Goal: Communication & Community: Share content

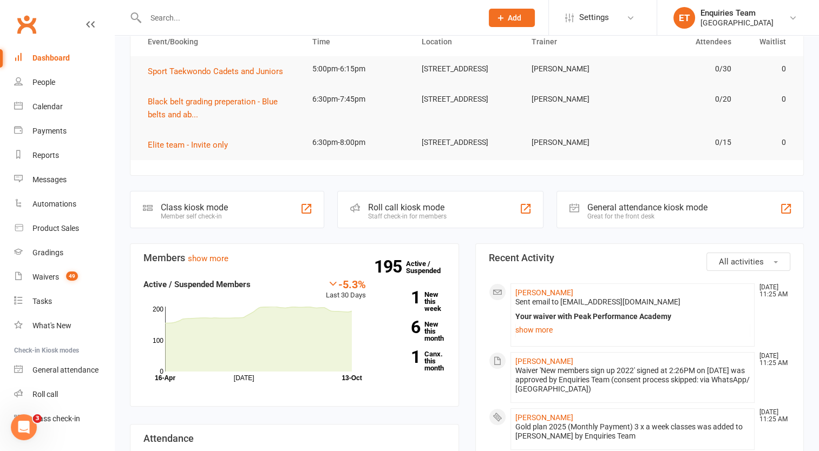
drag, startPoint x: 0, startPoint y: 0, endPoint x: 160, endPoint y: 3, distance: 160.2
click at [157, 14] on input "text" at bounding box center [308, 17] width 332 height 15
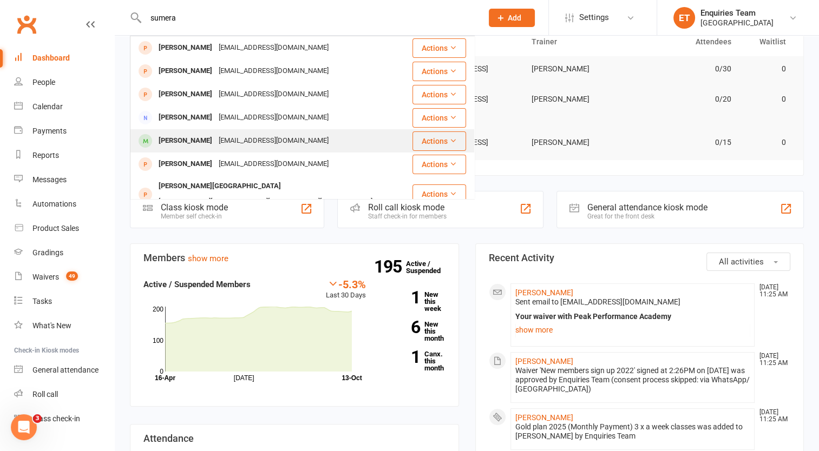
type input "sumera"
click at [240, 141] on div "[EMAIL_ADDRESS][DOMAIN_NAME]" at bounding box center [273, 141] width 116 height 16
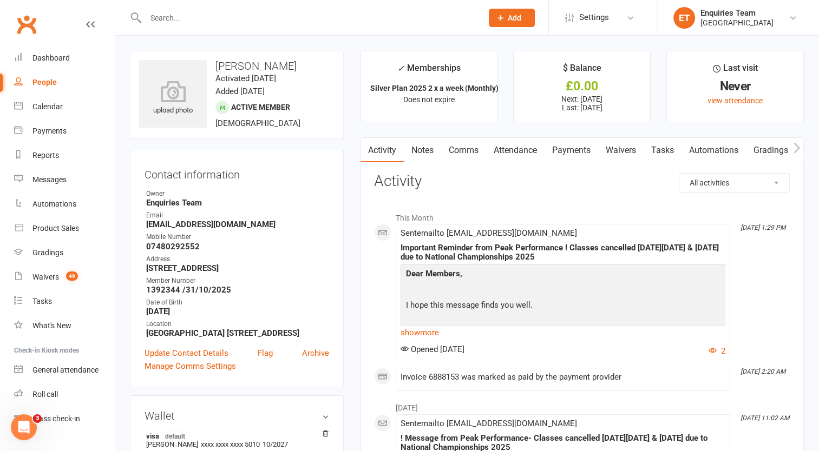
click at [197, 21] on input "text" at bounding box center [308, 17] width 332 height 15
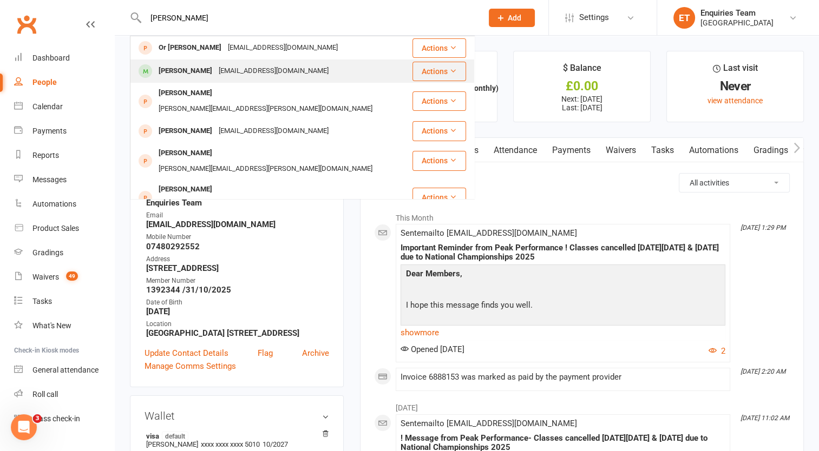
type input "[PERSON_NAME]"
click at [183, 68] on div "[PERSON_NAME]" at bounding box center [185, 71] width 60 height 16
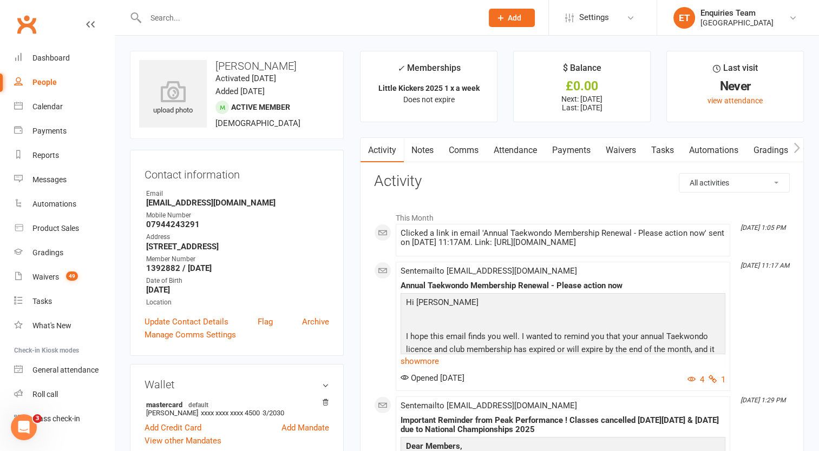
click at [582, 150] on link "Payments" at bounding box center [571, 150] width 54 height 25
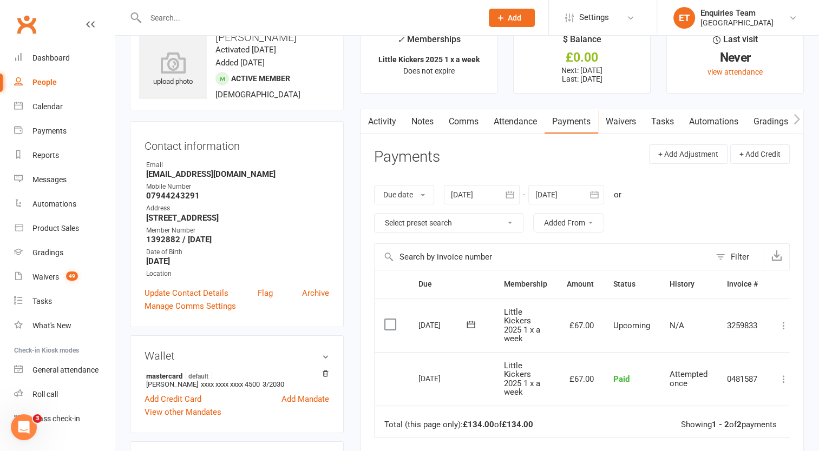
scroll to position [54, 0]
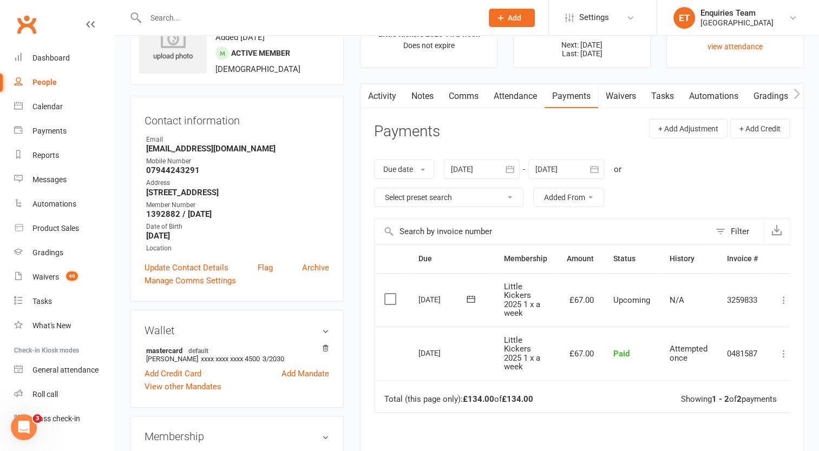
click at [504, 134] on header "Payments + Add Adjustment + Add Credit" at bounding box center [582, 134] width 416 height 30
click at [177, 16] on input "text" at bounding box center [308, 17] width 332 height 15
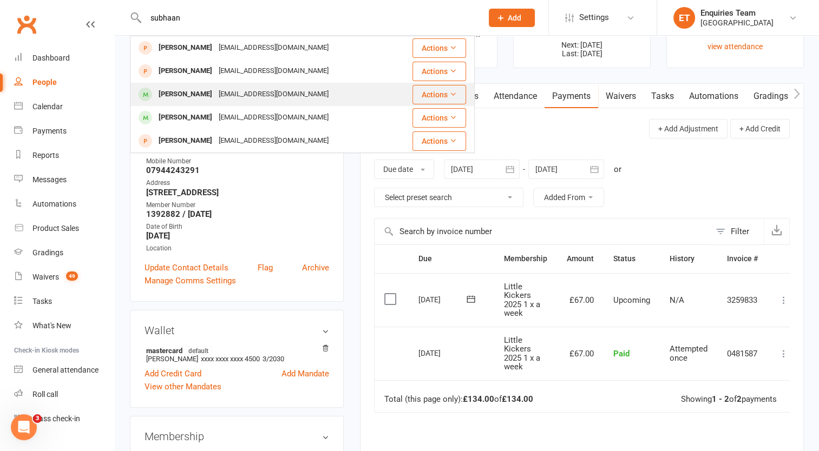
type input "subhaan"
click at [229, 91] on div "[EMAIL_ADDRESS][DOMAIN_NAME]" at bounding box center [273, 95] width 116 height 16
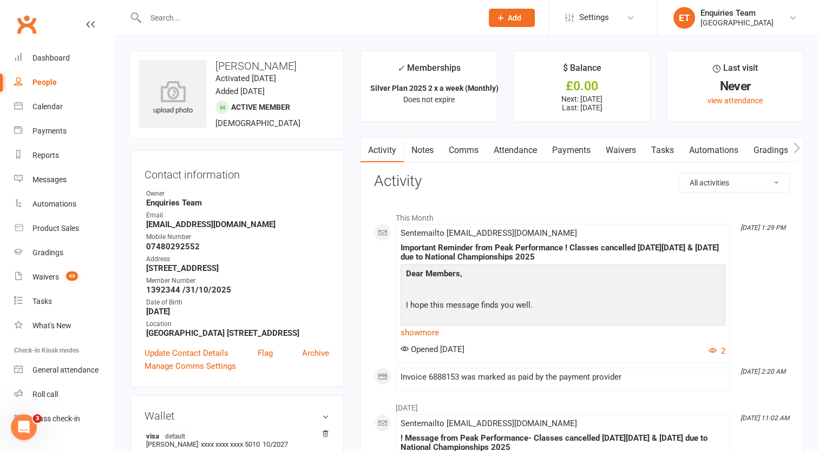
click at [564, 149] on link "Payments" at bounding box center [571, 150] width 54 height 25
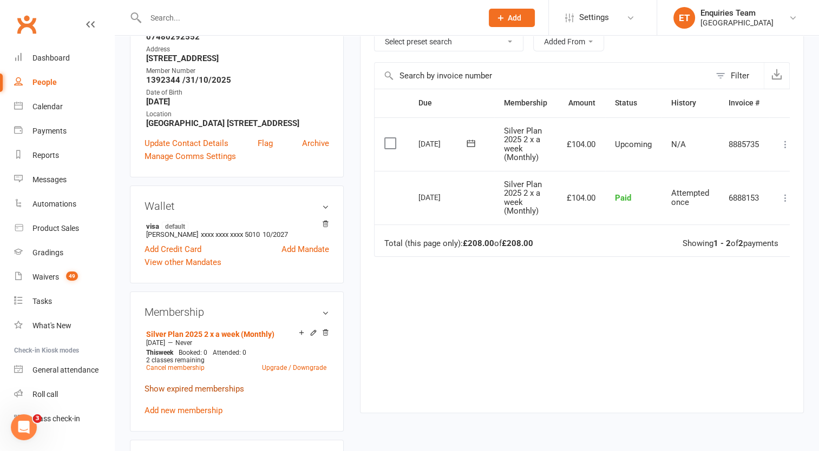
scroll to position [216, 0]
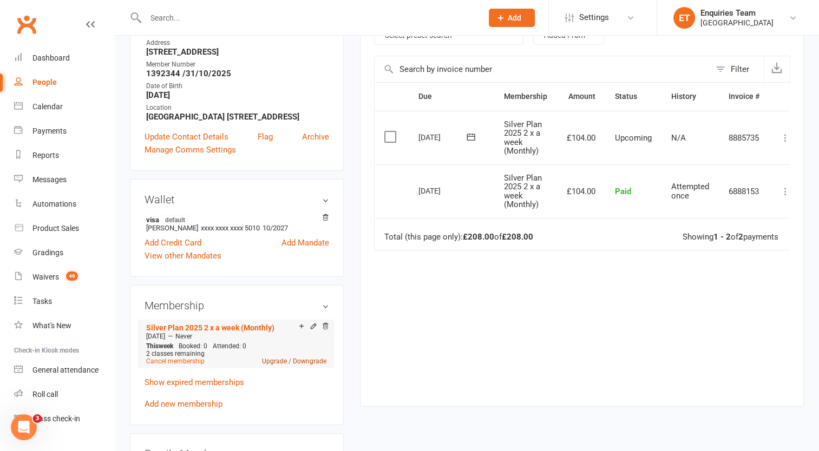
click at [294, 363] on link "Upgrade / Downgrade" at bounding box center [294, 362] width 64 height 8
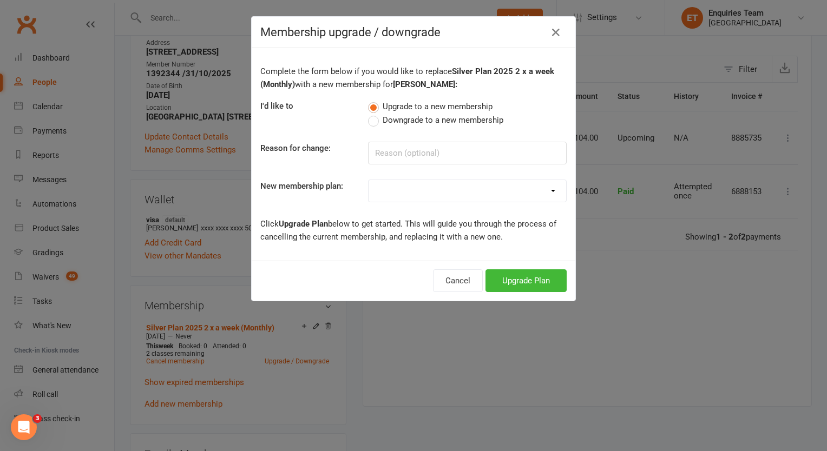
click at [369, 123] on label "Downgrade to a new membership" at bounding box center [435, 120] width 135 height 13
click at [369, 114] on input "Downgrade to a new membership" at bounding box center [371, 114] width 7 height 0
click at [396, 158] on input at bounding box center [467, 153] width 199 height 23
click at [416, 189] on select "Gold Plan 3 x a week 2020-21 Silver Plan 2 x a week 2020-21 Bronze Plan 1 x a w…" at bounding box center [468, 191] width 198 height 22
select select "11"
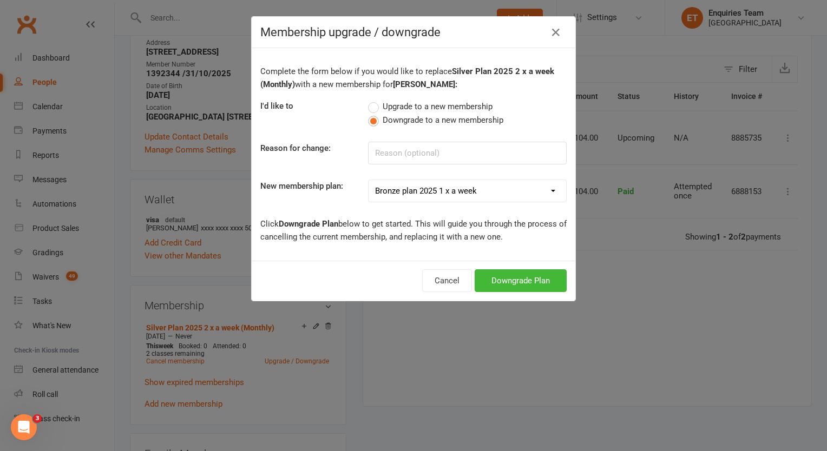
click at [369, 180] on select "Gold Plan 3 x a week 2020-21 Silver Plan 2 x a week 2020-21 Bronze Plan 1 x a w…" at bounding box center [468, 191] width 198 height 22
click at [356, 211] on div "Complete the form below if you would like to replace Silver Plan 2025 2 x a wee…" at bounding box center [414, 154] width 324 height 213
click at [439, 282] on button "Cancel" at bounding box center [447, 281] width 50 height 23
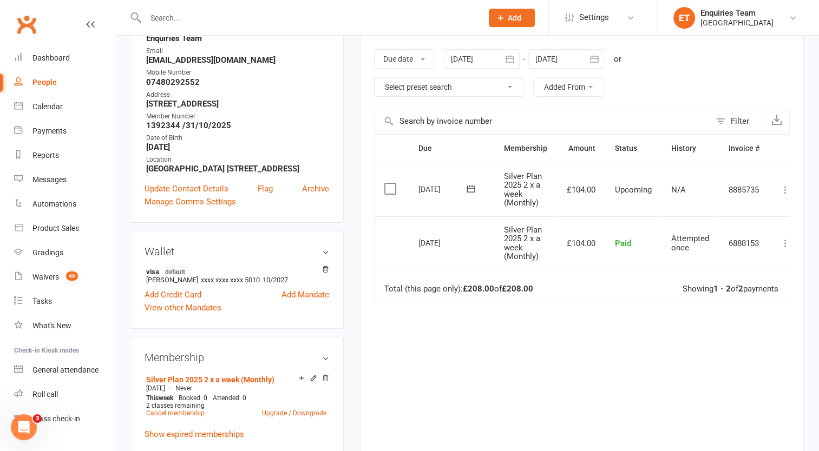
scroll to position [54, 0]
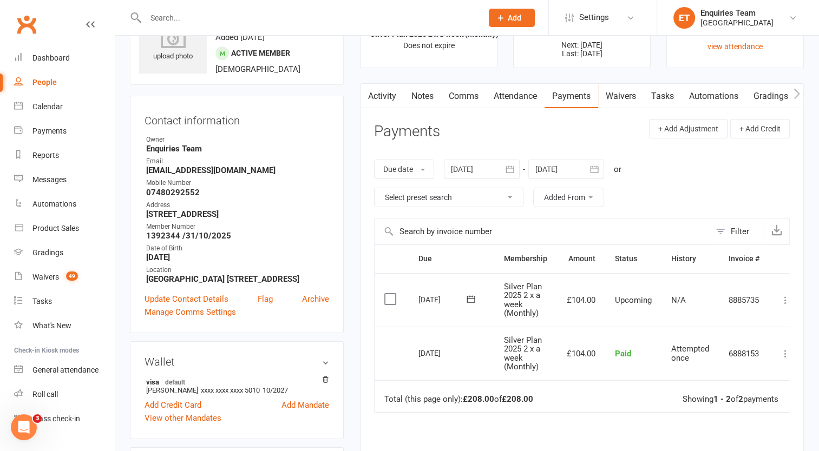
click at [471, 165] on div at bounding box center [482, 169] width 76 height 19
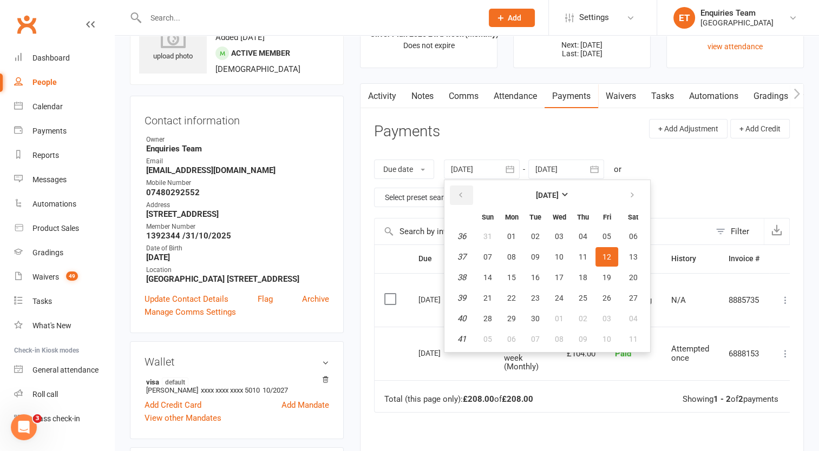
click at [463, 198] on icon "button" at bounding box center [461, 195] width 8 height 9
click at [462, 197] on icon "button" at bounding box center [461, 195] width 8 height 9
click at [461, 196] on icon "button" at bounding box center [461, 195] width 8 height 9
click at [582, 236] on span "01" at bounding box center [583, 236] width 9 height 9
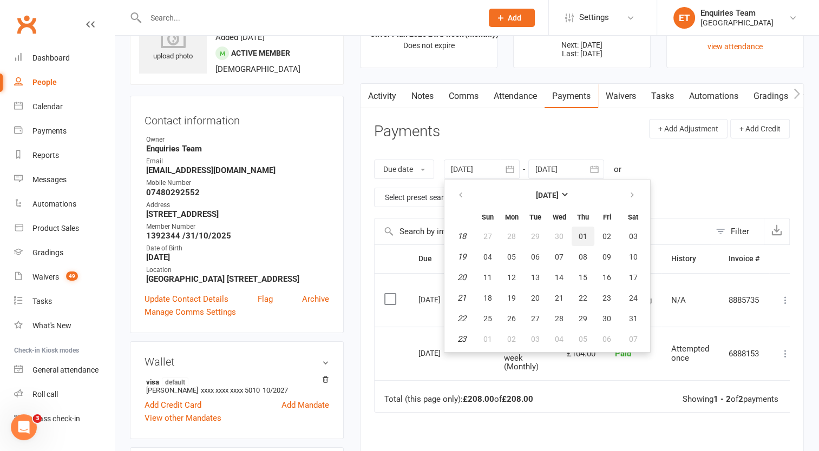
type input "[DATE]"
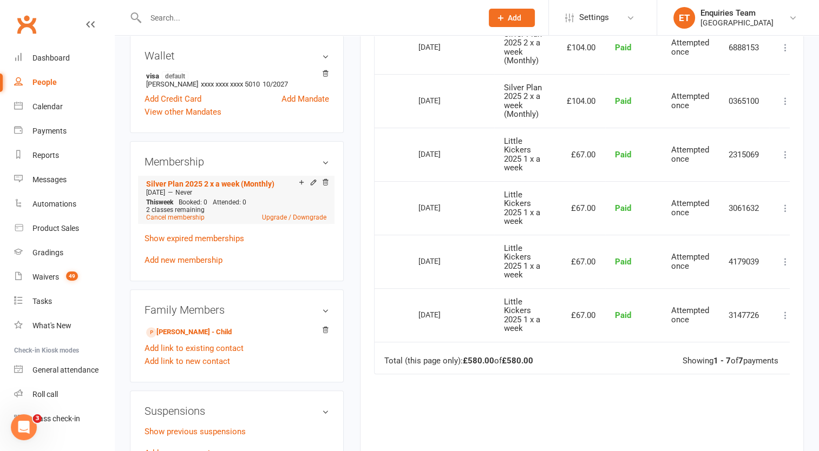
scroll to position [379, 0]
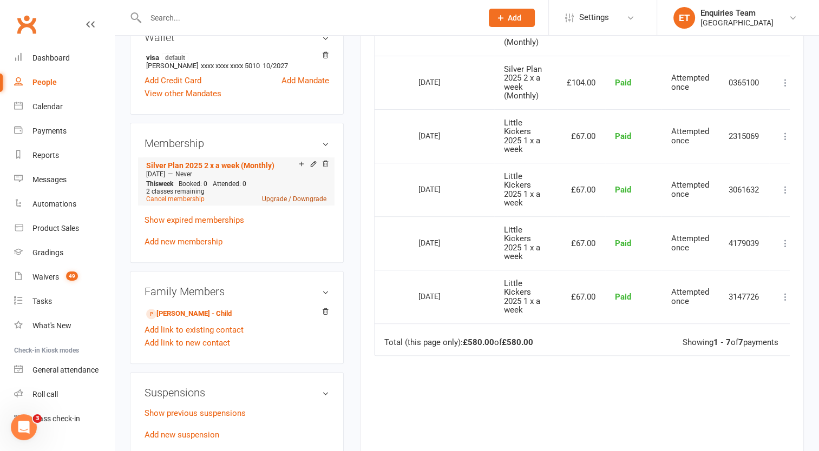
click at [276, 201] on link "Upgrade / Downgrade" at bounding box center [294, 199] width 64 height 8
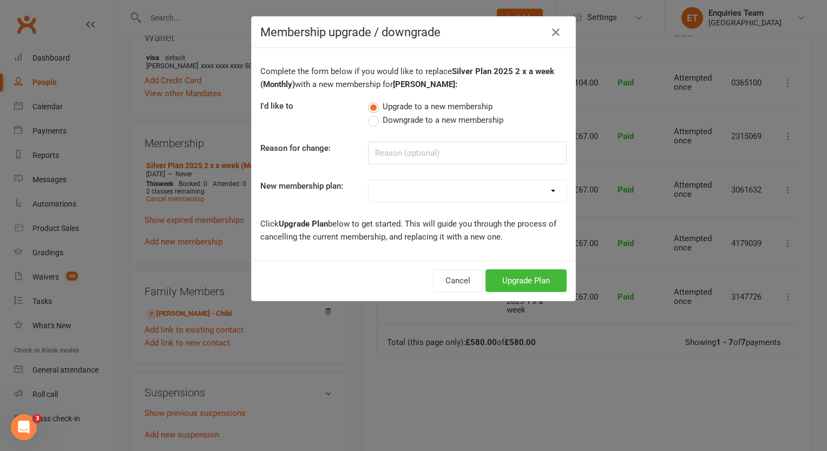
click at [373, 120] on label "Downgrade to a new membership" at bounding box center [435, 120] width 135 height 13
click at [373, 114] on input "Downgrade to a new membership" at bounding box center [371, 114] width 7 height 0
click at [397, 189] on select "Gold Plan 3 x a week 2020-21 Silver Plan 2 x a week 2020-21 Bronze Plan 1 x a w…" at bounding box center [468, 191] width 198 height 22
select select "10"
click at [369, 180] on select "Gold Plan 3 x a week 2020-21 Silver Plan 2 x a week 2020-21 Bronze Plan 1 x a w…" at bounding box center [468, 191] width 198 height 22
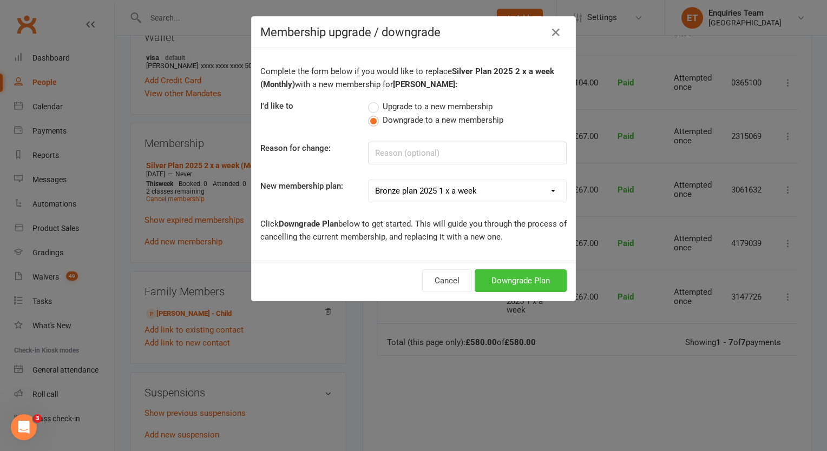
click at [524, 279] on button "Downgrade Plan" at bounding box center [521, 281] width 92 height 23
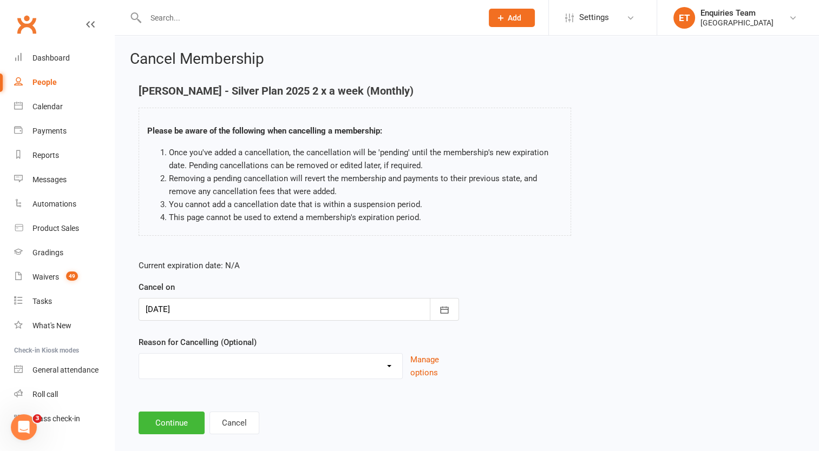
click at [173, 311] on div at bounding box center [299, 309] width 320 height 23
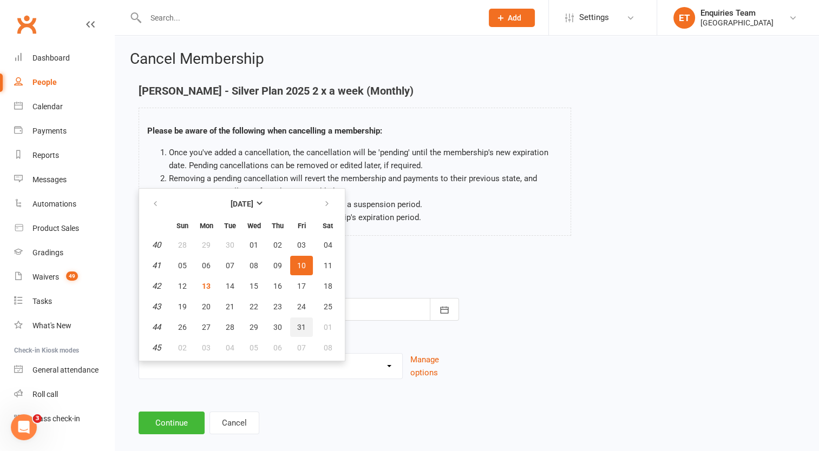
click at [303, 323] on span "31" at bounding box center [301, 327] width 9 height 9
type input "[DATE]"
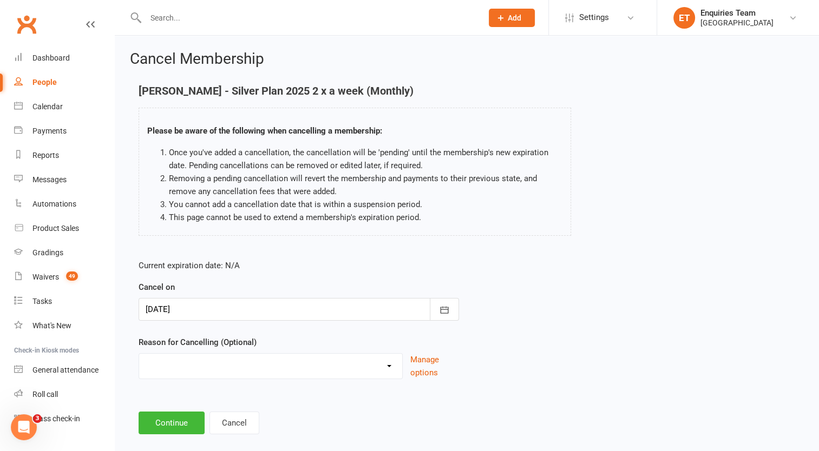
click at [185, 367] on select "away from [GEOGRAPHIC_DATA] for few months change date of monthly payment to th…" at bounding box center [270, 365] width 263 height 22
select select "3"
click at [139, 354] on select "away from [GEOGRAPHIC_DATA] for few months change date of monthly payment to th…" at bounding box center [270, 365] width 263 height 22
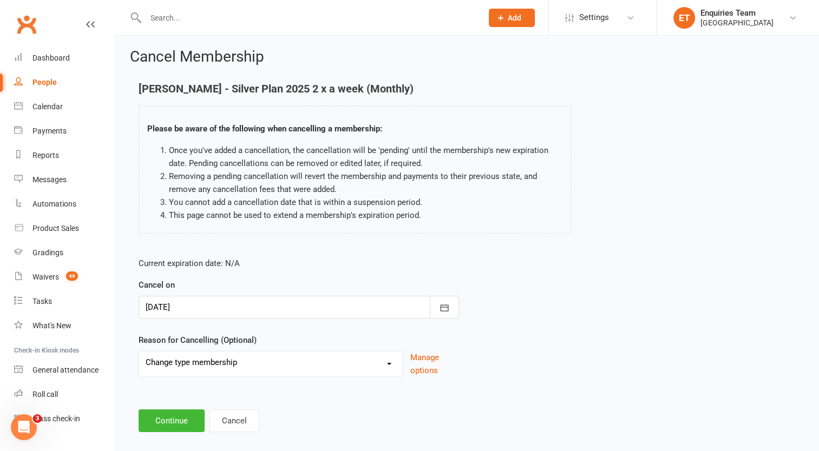
scroll to position [15, 0]
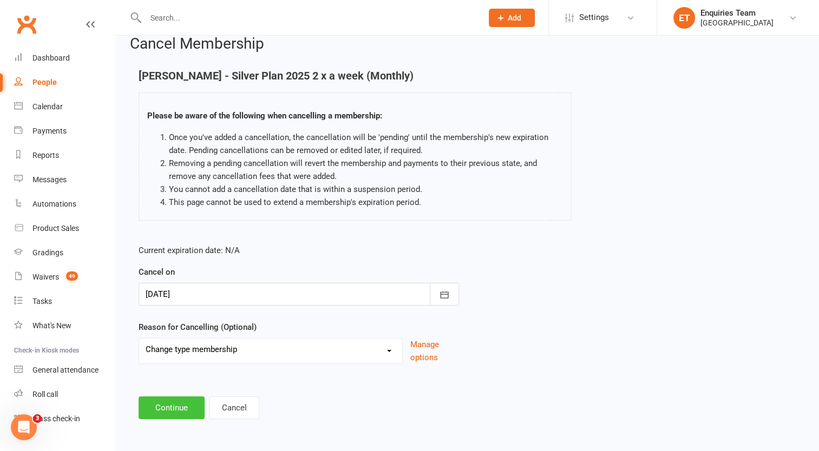
click at [172, 408] on button "Continue" at bounding box center [172, 408] width 66 height 23
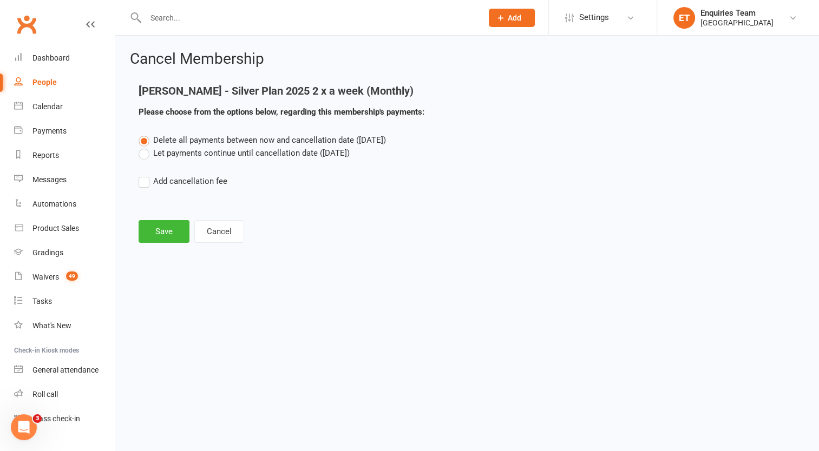
scroll to position [0, 0]
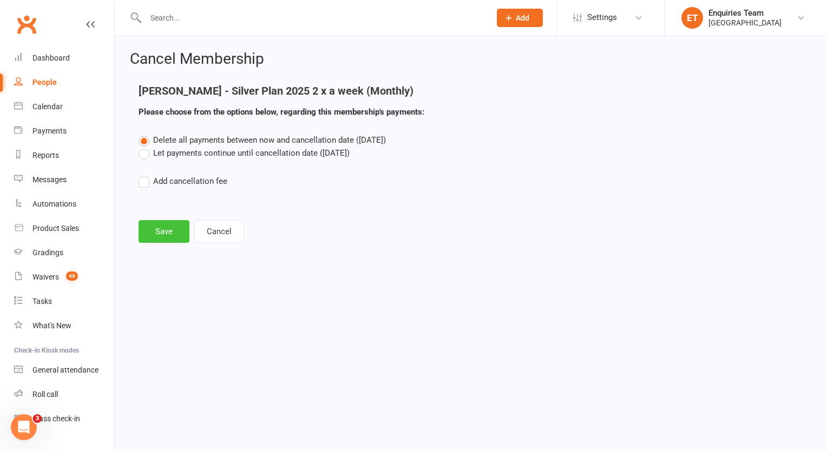
click at [160, 229] on button "Save" at bounding box center [164, 231] width 51 height 23
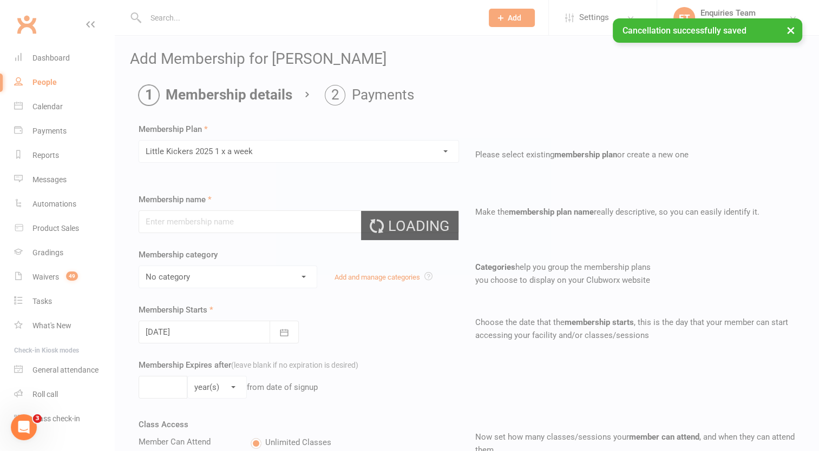
type input "Little Kickers 2025 1 x a week"
select select "6"
type input "0"
type input "1"
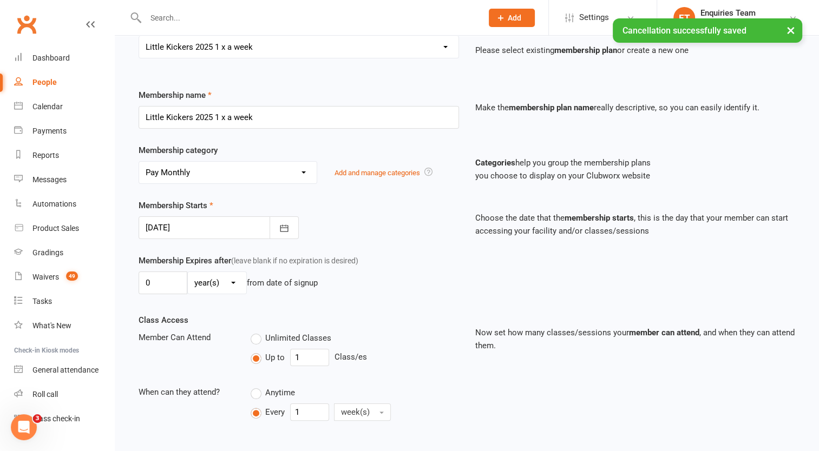
scroll to position [108, 0]
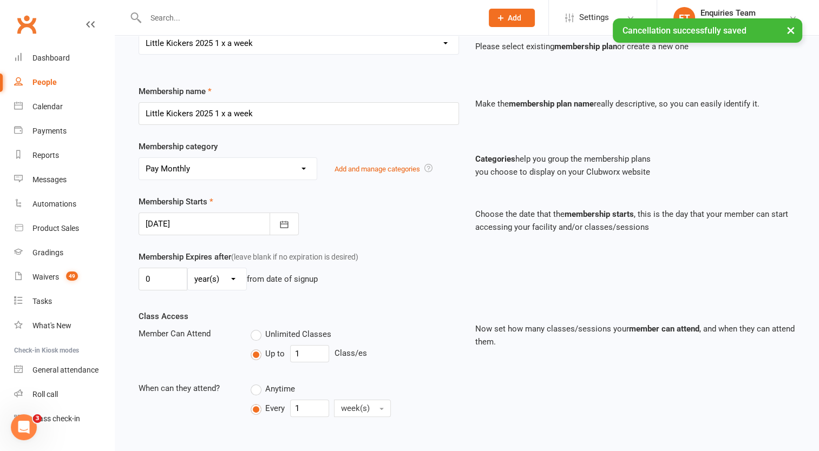
click at [170, 222] on div at bounding box center [219, 224] width 160 height 23
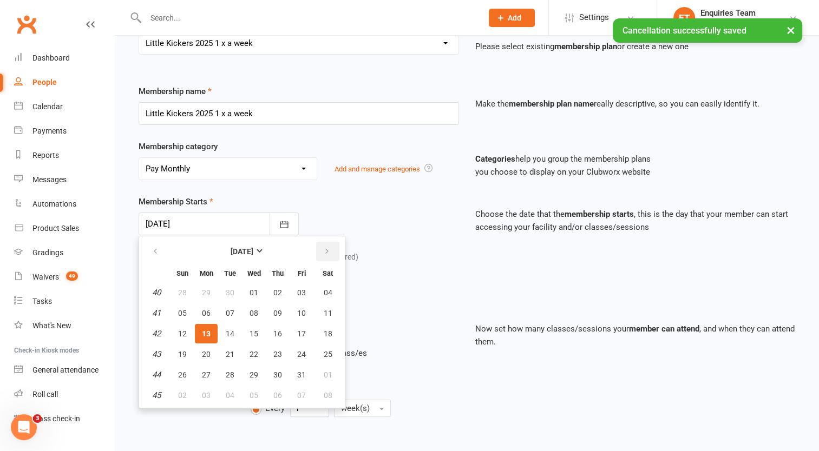
click at [326, 250] on icon "button" at bounding box center [327, 251] width 8 height 9
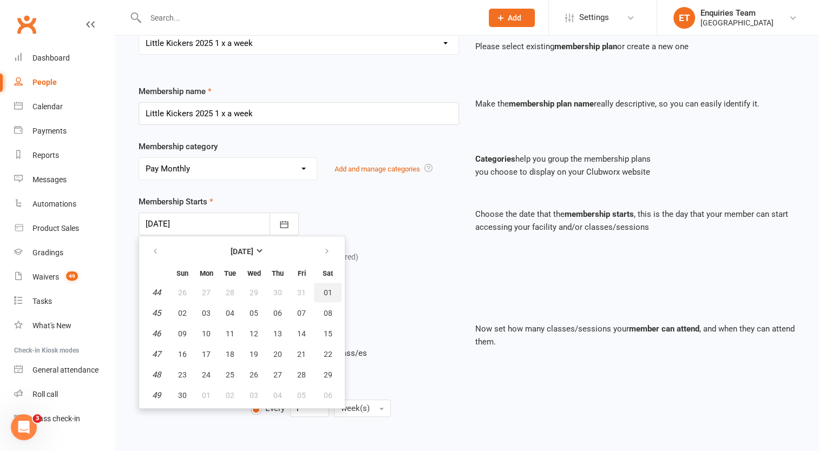
click at [324, 288] on span "01" at bounding box center [328, 292] width 9 height 9
type input "[DATE]"
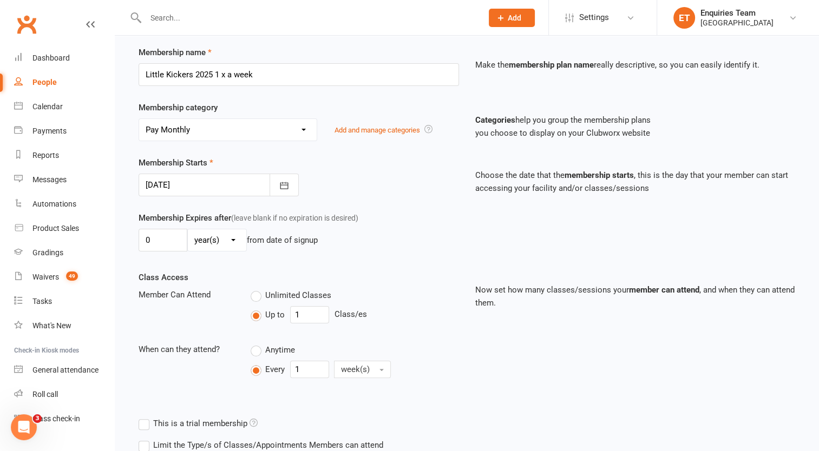
scroll to position [271, 0]
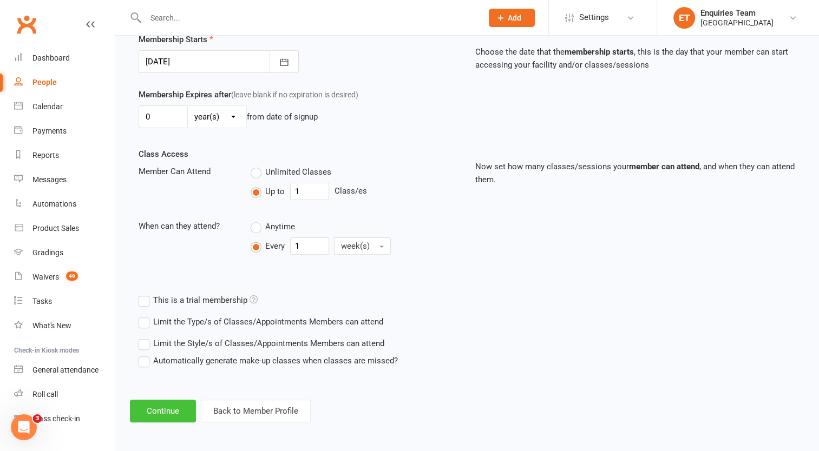
click at [175, 402] on button "Continue" at bounding box center [163, 411] width 66 height 23
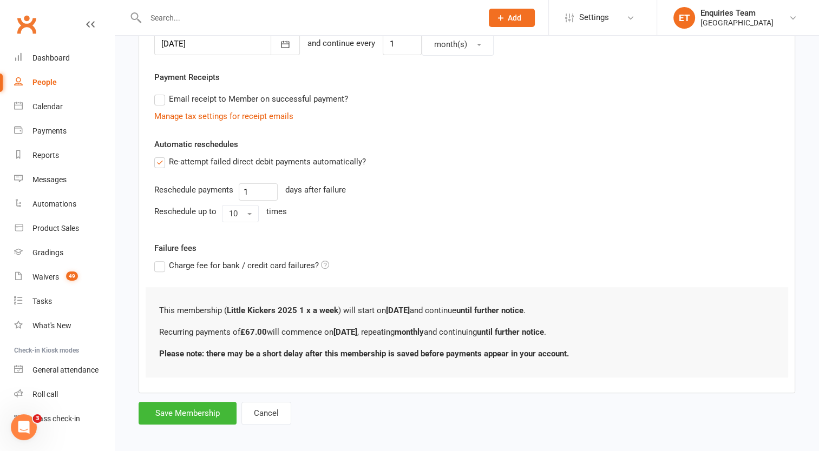
scroll to position [290, 0]
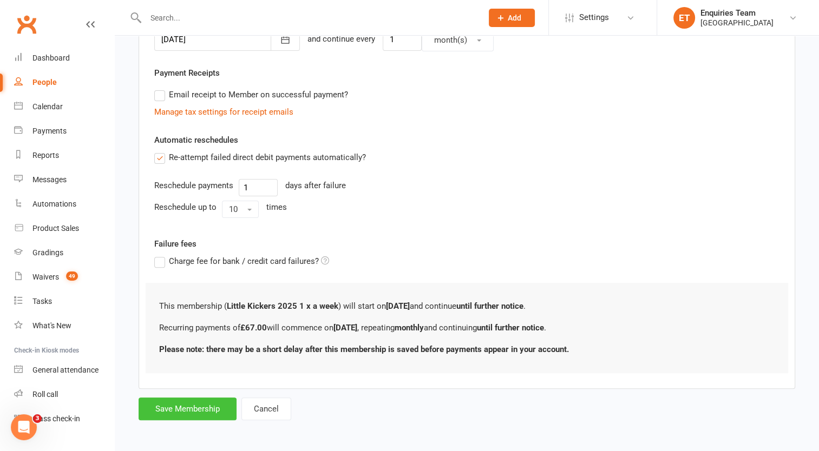
click at [216, 407] on button "Save Membership" at bounding box center [188, 409] width 98 height 23
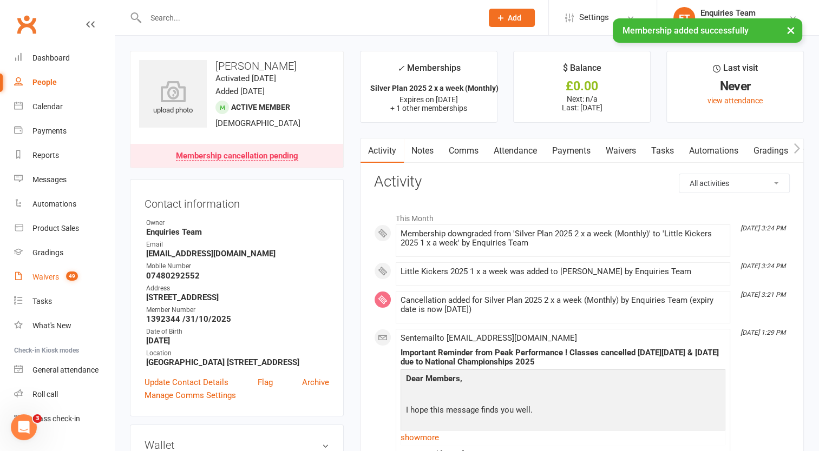
click at [40, 278] on div "Waivers" at bounding box center [45, 277] width 27 height 9
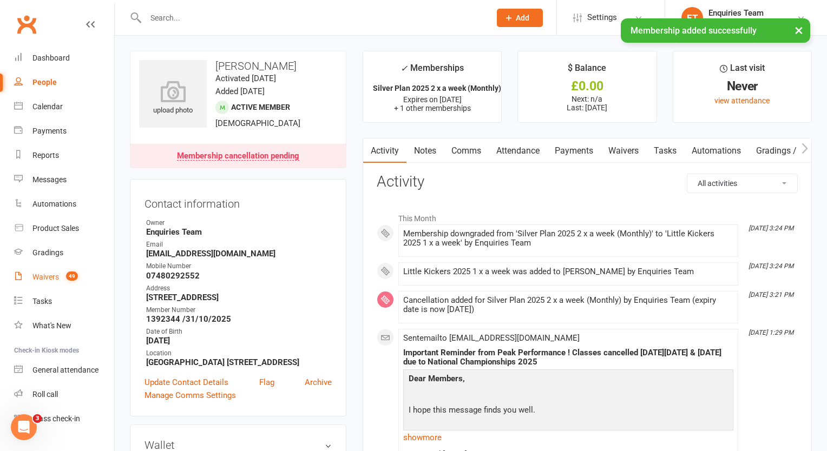
select select "100"
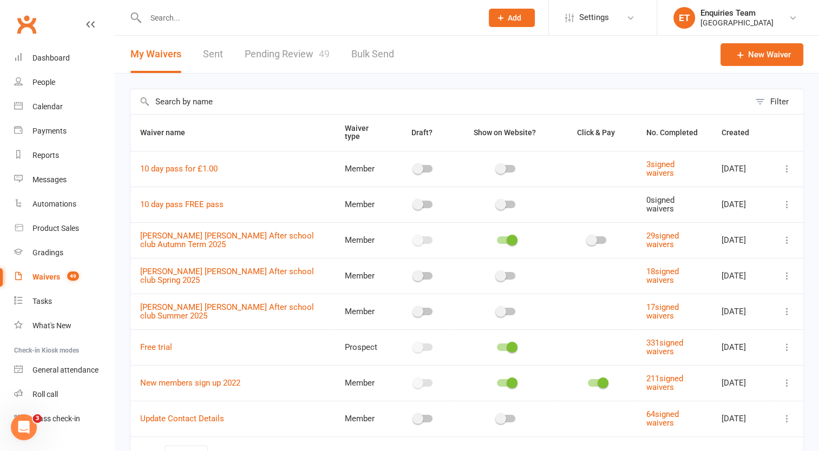
click at [279, 54] on link "Pending Review 49" at bounding box center [287, 54] width 85 height 37
select select "50"
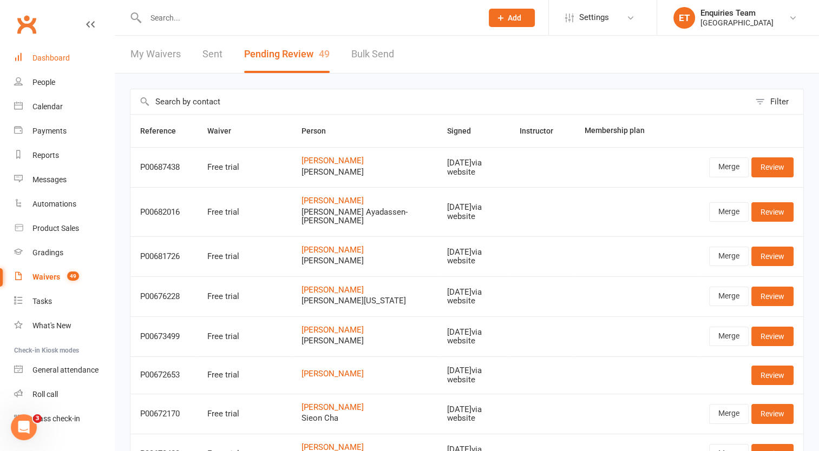
click at [65, 54] on div "Dashboard" at bounding box center [50, 58] width 37 height 9
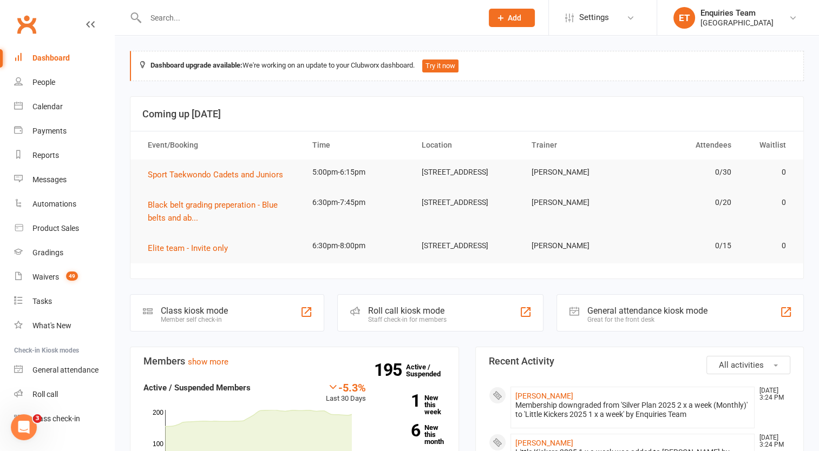
click at [165, 23] on input "text" at bounding box center [308, 17] width 332 height 15
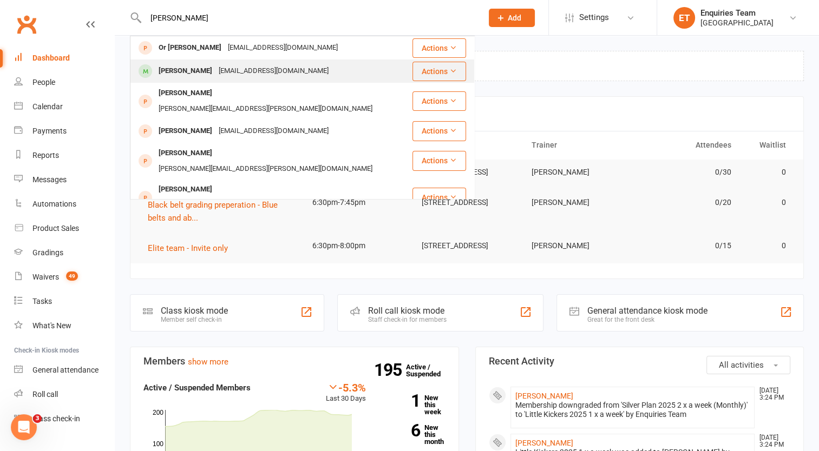
type input "[PERSON_NAME]"
click at [249, 71] on div "[EMAIL_ADDRESS][DOMAIN_NAME]" at bounding box center [273, 71] width 116 height 16
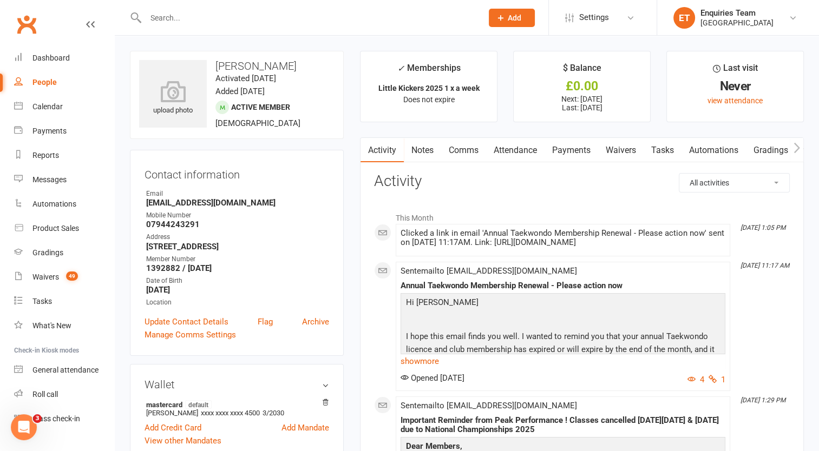
click at [581, 153] on link "Payments" at bounding box center [571, 150] width 54 height 25
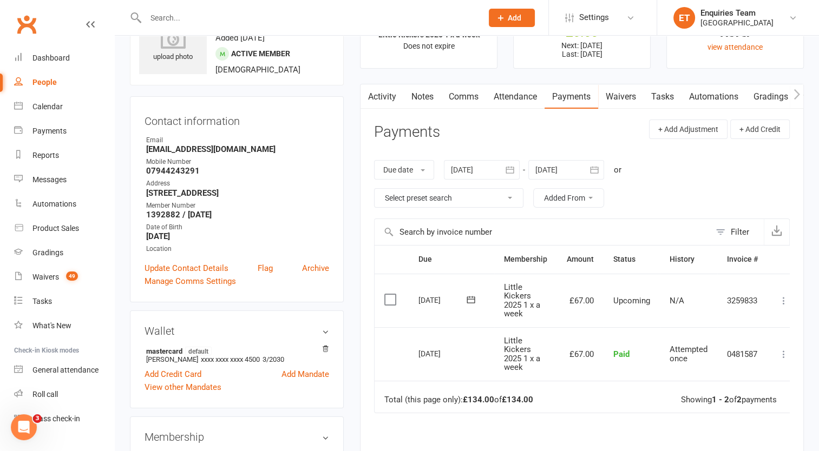
scroll to position [54, 0]
click at [52, 278] on div "Waivers" at bounding box center [45, 277] width 27 height 9
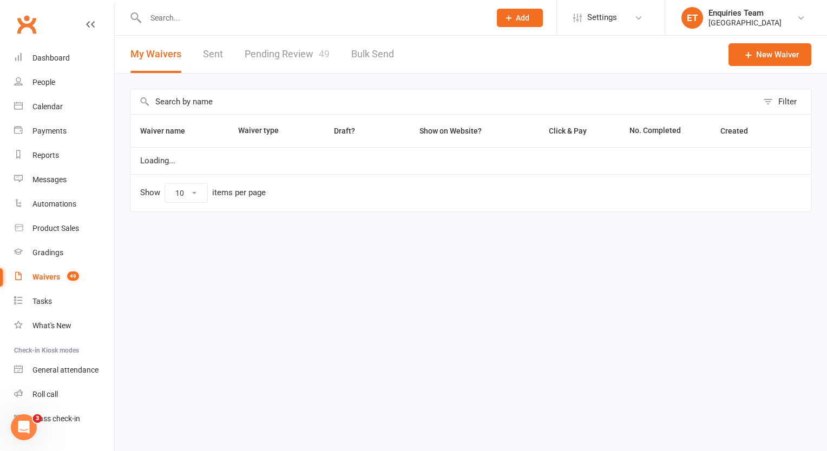
select select "100"
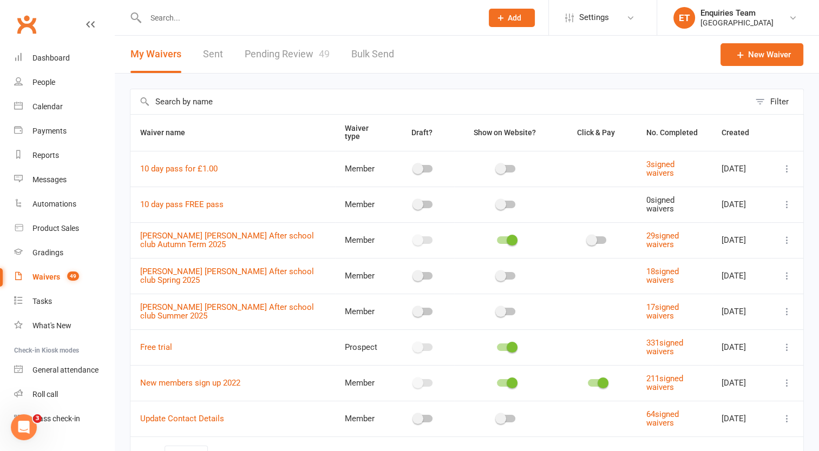
click at [164, 16] on input "text" at bounding box center [308, 17] width 332 height 15
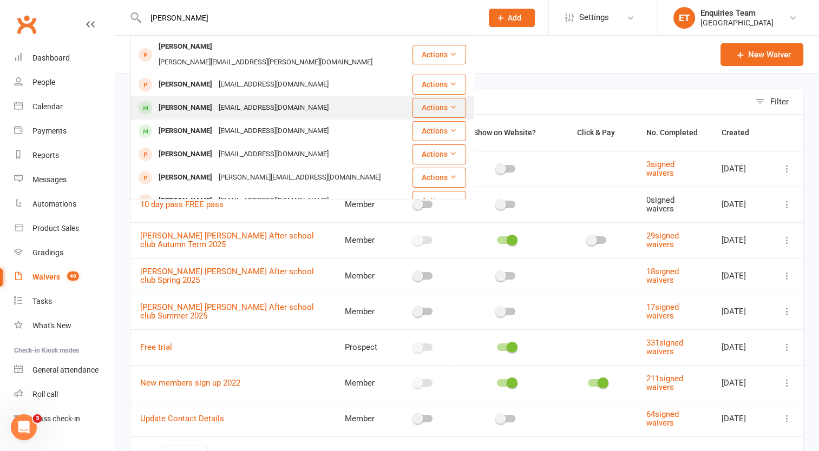
type input "[PERSON_NAME]"
click at [203, 100] on div "[PERSON_NAME]" at bounding box center [185, 108] width 60 height 16
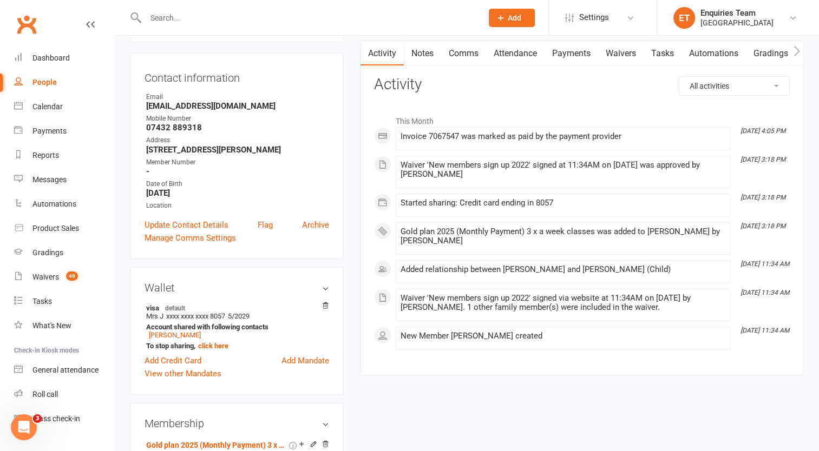
scroll to position [108, 0]
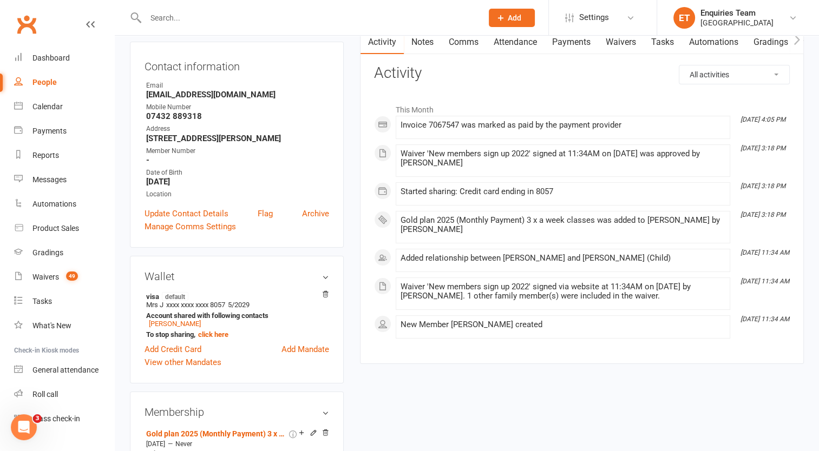
click at [431, 360] on div "Activity Notes Comms Attendance Payments Waivers Tasks Automations Gradings / P…" at bounding box center [582, 197] width 444 height 336
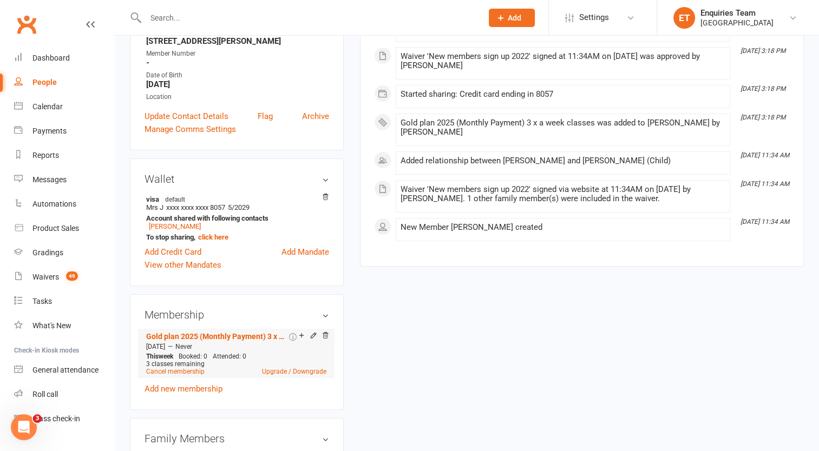
scroll to position [216, 0]
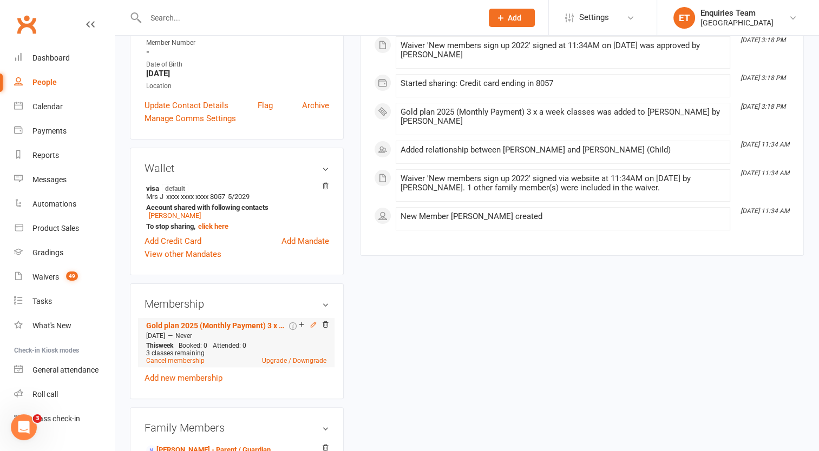
click at [312, 327] on icon at bounding box center [313, 324] width 5 height 5
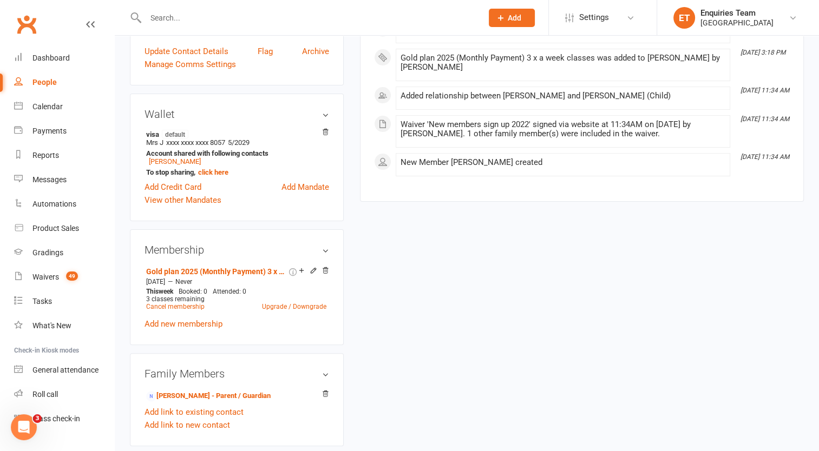
scroll to position [325, 0]
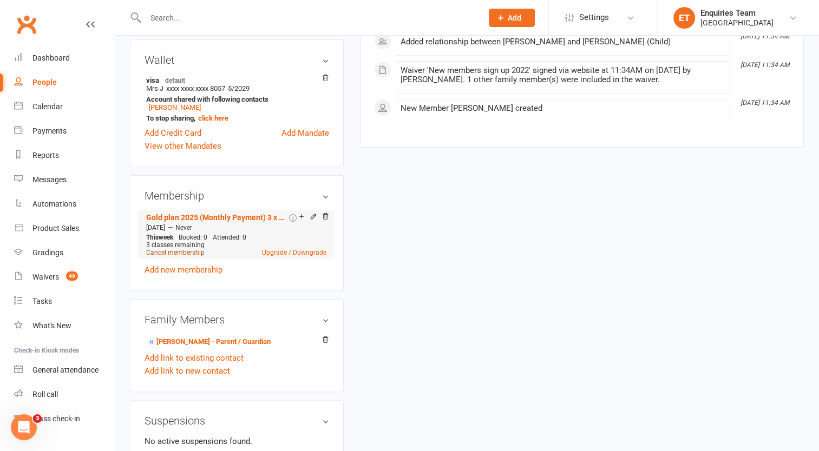
click at [188, 257] on link "Cancel membership" at bounding box center [175, 253] width 58 height 8
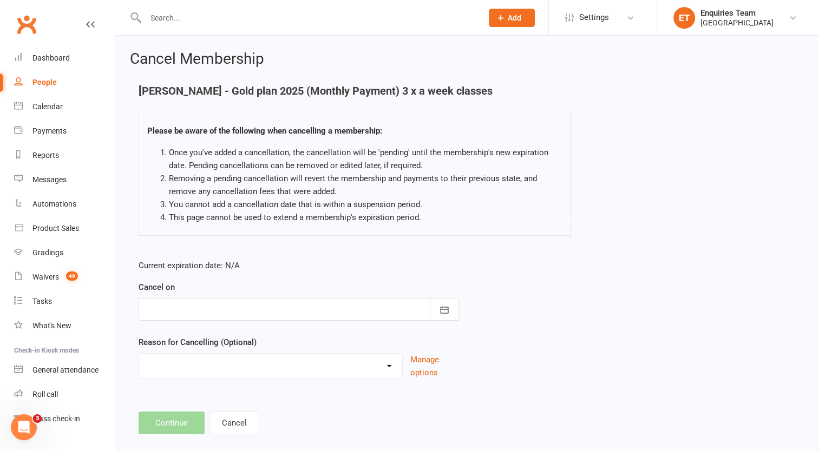
click at [248, 307] on div at bounding box center [299, 309] width 320 height 23
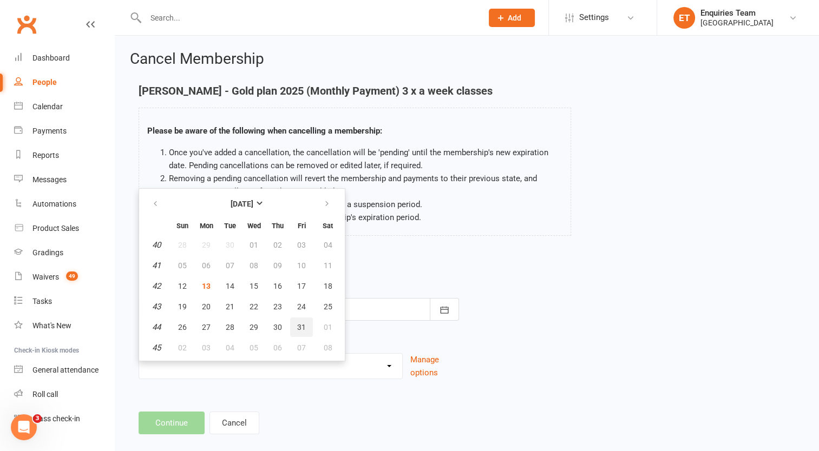
click at [301, 328] on span "31" at bounding box center [301, 327] width 9 height 9
type input "[DATE]"
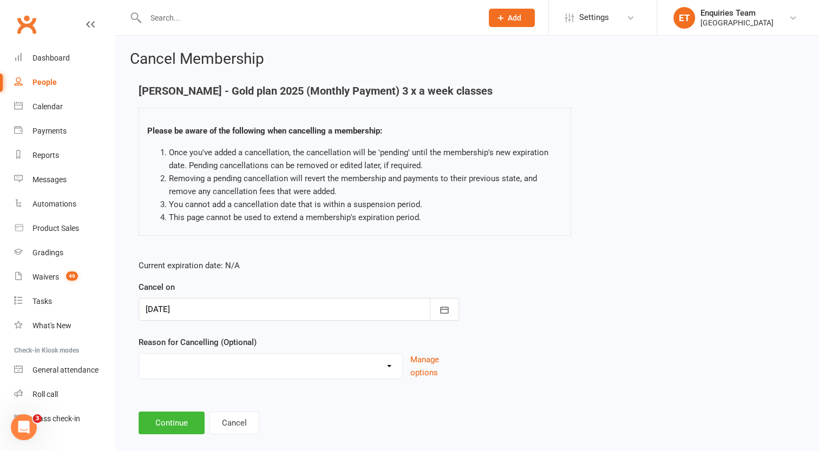
scroll to position [15, 0]
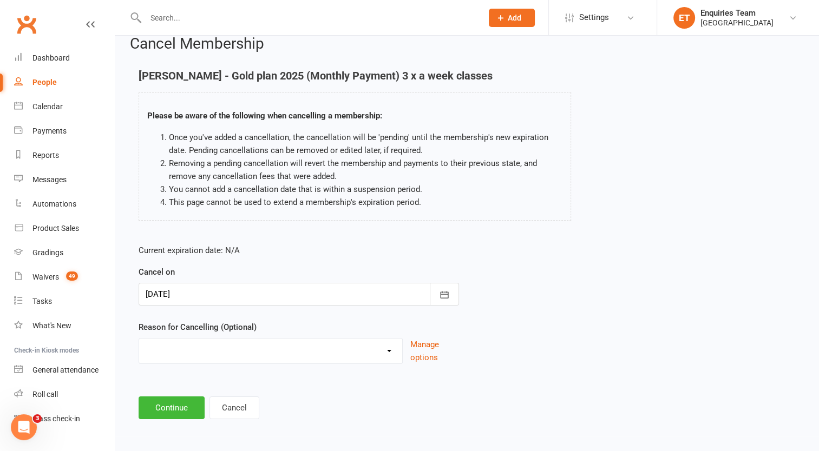
click at [276, 344] on select "away from [GEOGRAPHIC_DATA] for few months change date of monthly payment to th…" at bounding box center [270, 350] width 263 height 22
select select "1"
click at [139, 339] on select "away from [GEOGRAPHIC_DATA] for few months change date of monthly payment to th…" at bounding box center [270, 350] width 263 height 22
click at [167, 399] on button "Continue" at bounding box center [172, 408] width 66 height 23
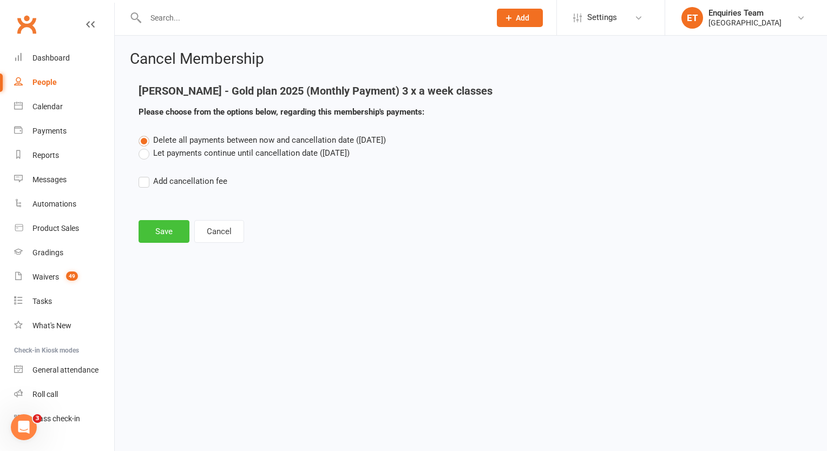
click at [173, 228] on button "Save" at bounding box center [164, 231] width 51 height 23
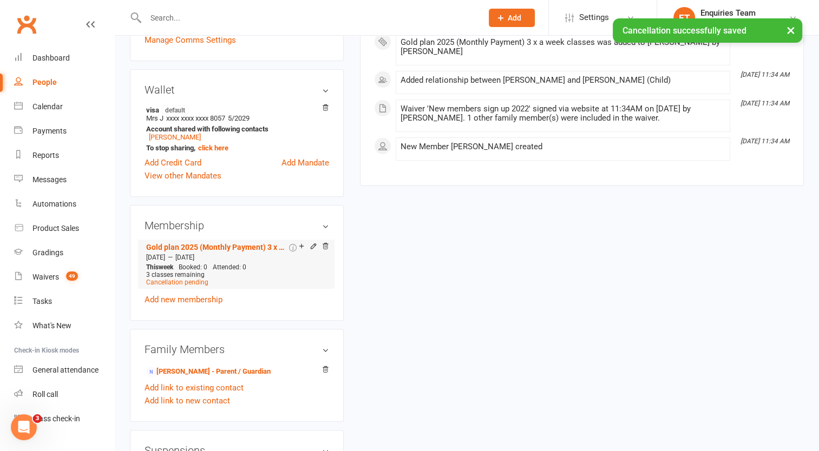
scroll to position [325, 0]
click at [193, 304] on link "Add new membership" at bounding box center [183, 299] width 78 height 10
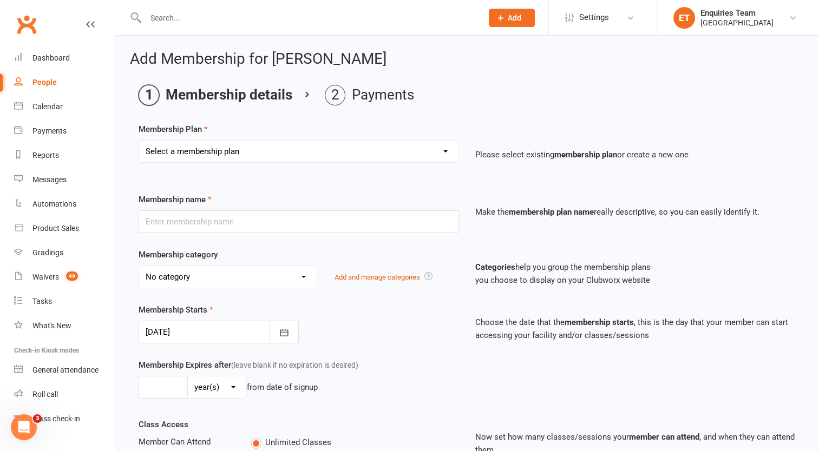
click at [194, 149] on select "Select a membership plan Create new Membership Plan Gold Plan 3 x a week 2020-2…" at bounding box center [298, 152] width 319 height 22
select select "14"
click at [139, 141] on select "Select a membership plan Create new Membership Plan Gold Plan 3 x a week 2020-2…" at bounding box center [298, 152] width 319 height 22
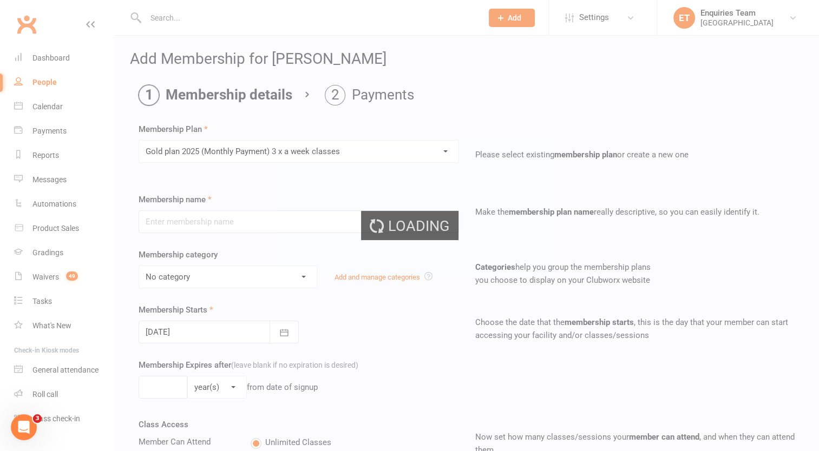
type input "Gold plan 2025 (Monthly Payment) 3 x a week classes"
select select "6"
type input "0"
type input "3"
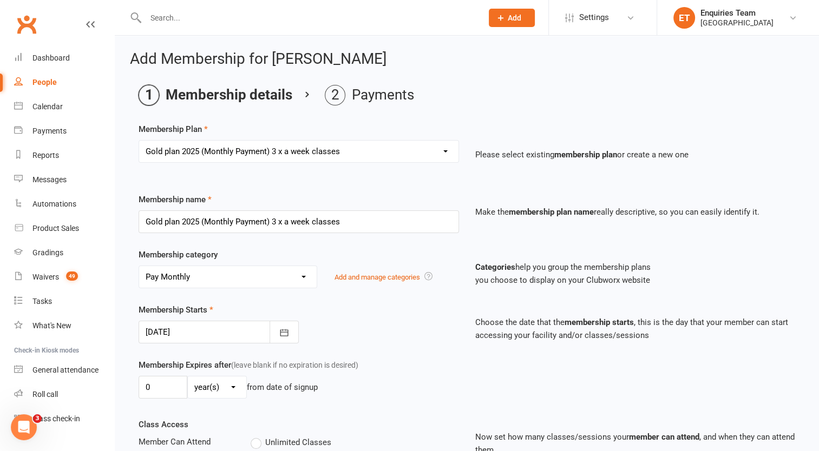
click at [190, 331] on div at bounding box center [219, 332] width 160 height 23
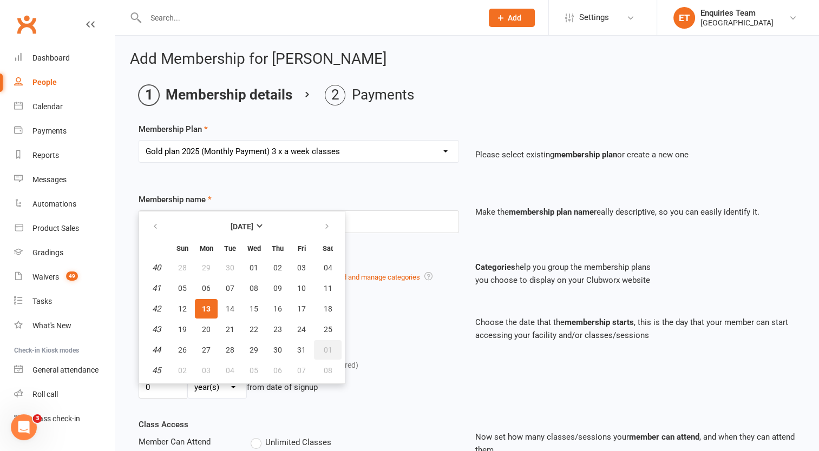
click at [324, 350] on span "01" at bounding box center [328, 350] width 9 height 9
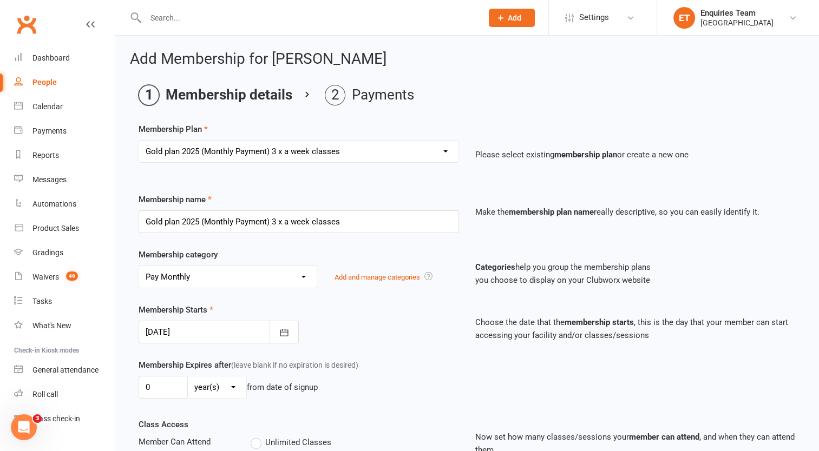
click at [362, 317] on div "Membership Starts [DATE] [DATE] Sun Mon Tue Wed Thu Fri Sat 44 26 27 28 29 30 3…" at bounding box center [298, 324] width 337 height 40
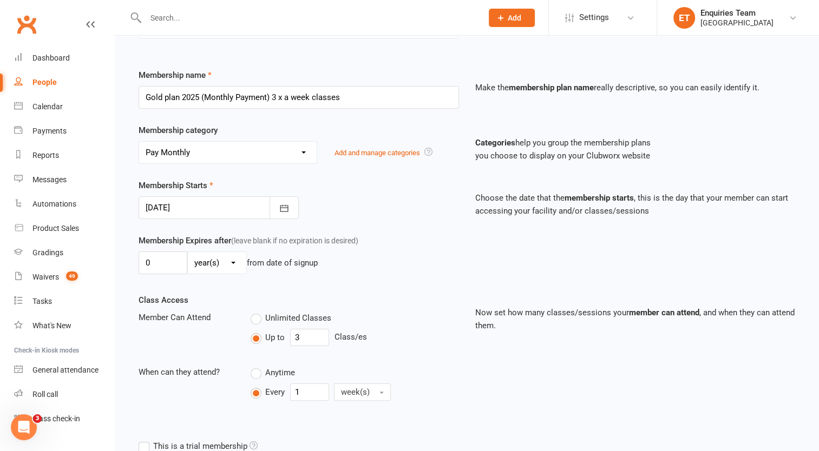
scroll to position [162, 0]
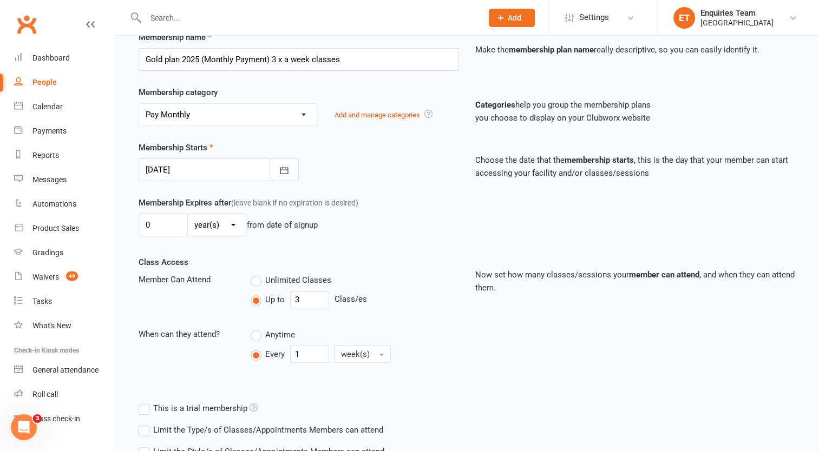
click at [191, 169] on div at bounding box center [219, 170] width 160 height 23
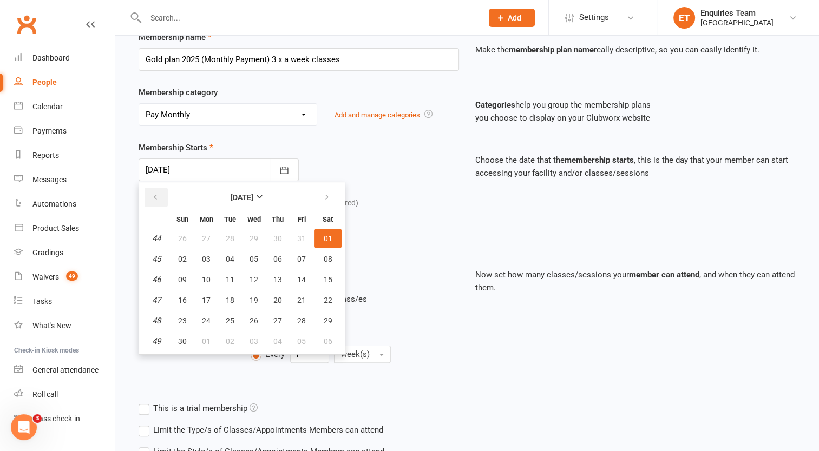
click at [150, 195] on button "button" at bounding box center [155, 197] width 23 height 19
click at [253, 236] on span "01" at bounding box center [253, 238] width 9 height 9
type input "[DATE]"
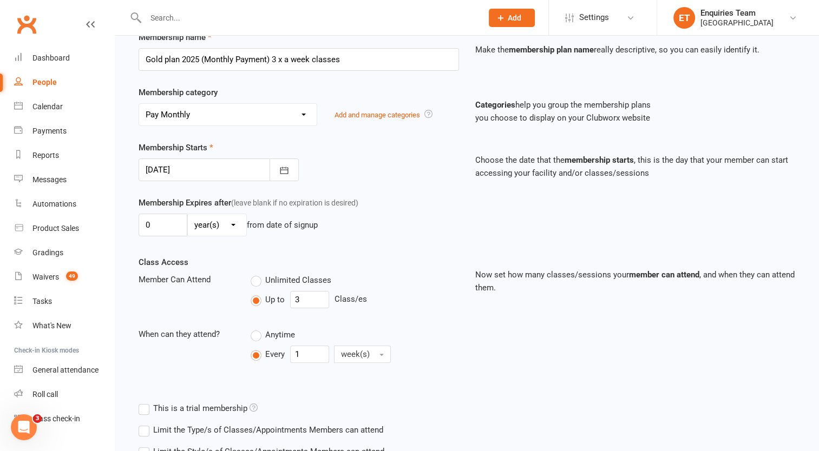
click at [394, 242] on div "Membership Expires after (leave blank if no expiration is desired) 0 day(s) wee…" at bounding box center [466, 226] width 673 height 60
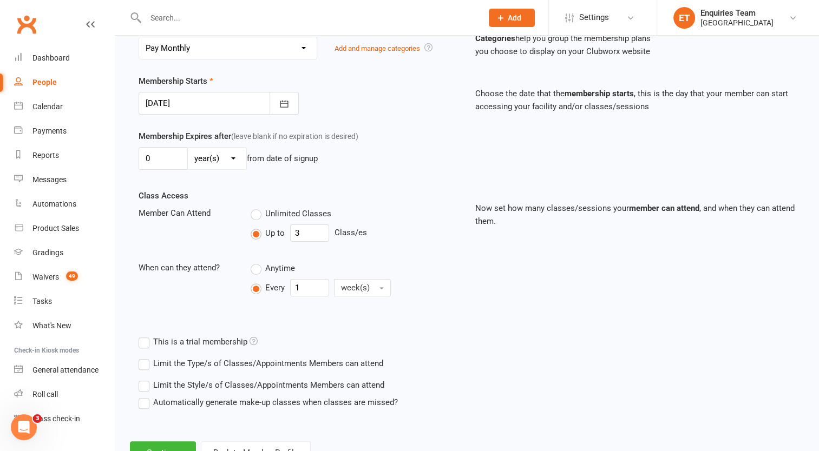
scroll to position [271, 0]
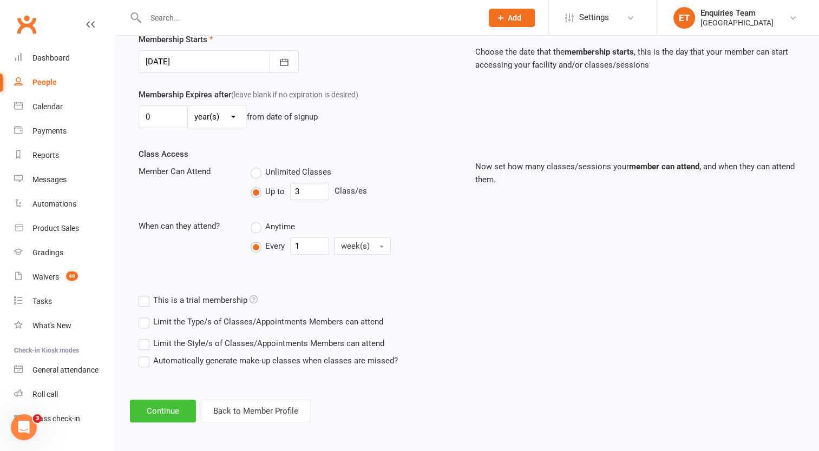
click at [175, 408] on button "Continue" at bounding box center [163, 411] width 66 height 23
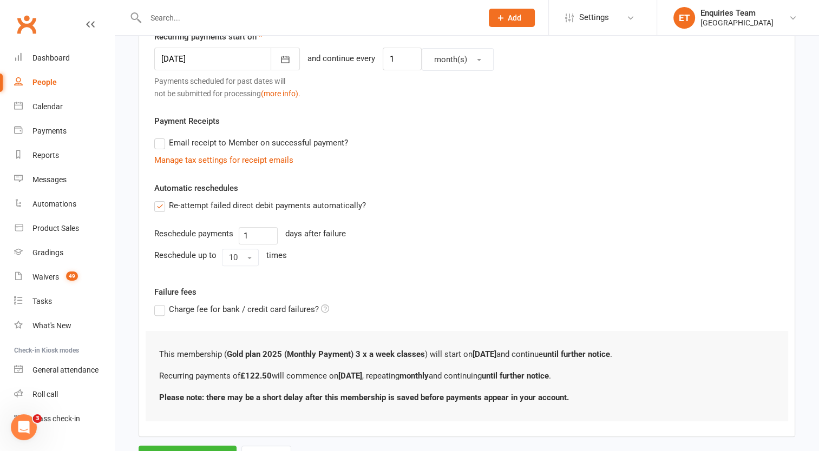
scroll to position [0, 0]
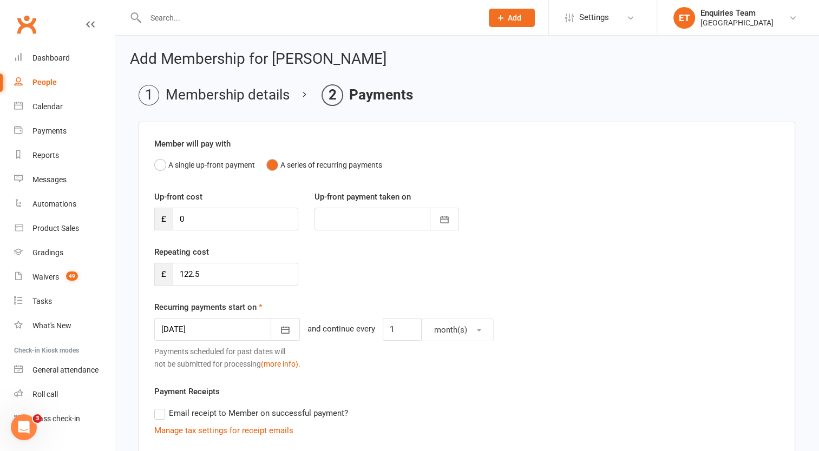
click at [207, 325] on div at bounding box center [227, 329] width 146 height 23
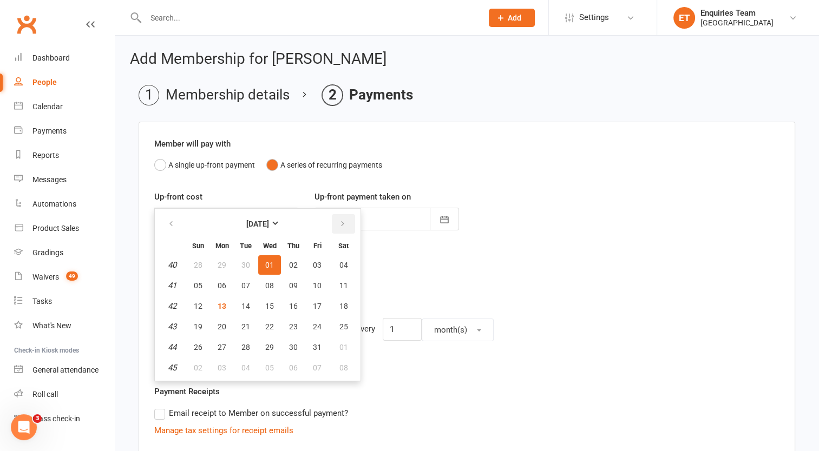
click at [339, 224] on icon "button" at bounding box center [343, 224] width 8 height 9
click at [341, 262] on span "01" at bounding box center [343, 265] width 9 height 9
type input "[DATE]"
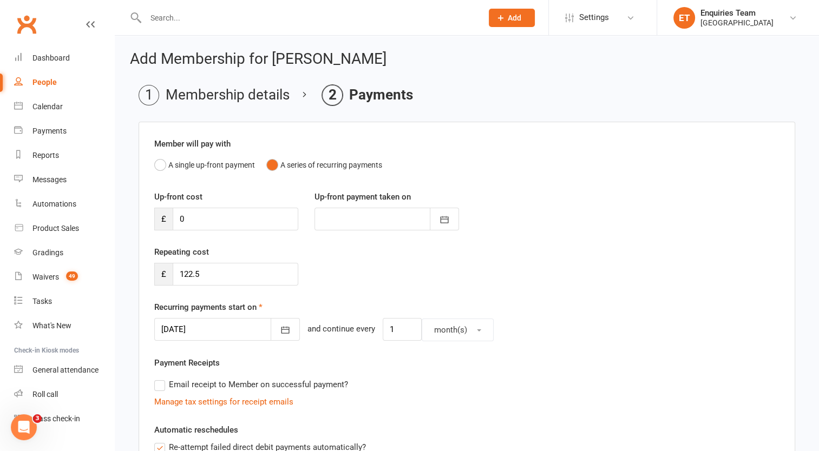
click at [444, 276] on div "Repeating cost £ 122.5" at bounding box center [466, 273] width 641 height 55
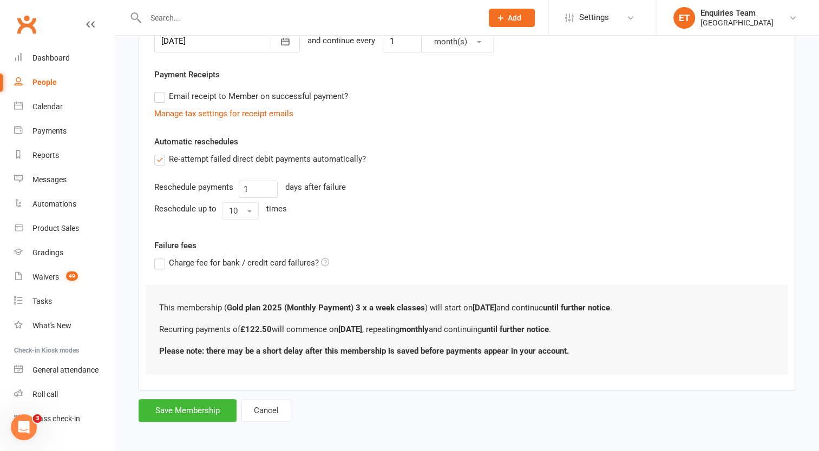
scroll to position [290, 0]
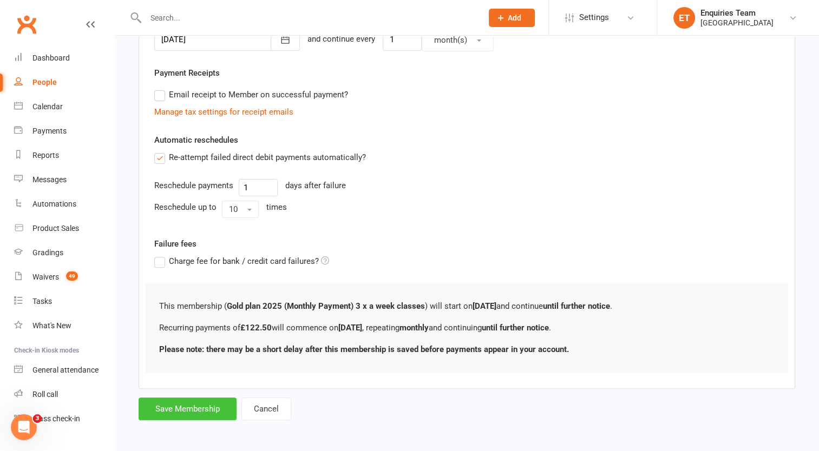
click at [205, 406] on button "Save Membership" at bounding box center [188, 409] width 98 height 23
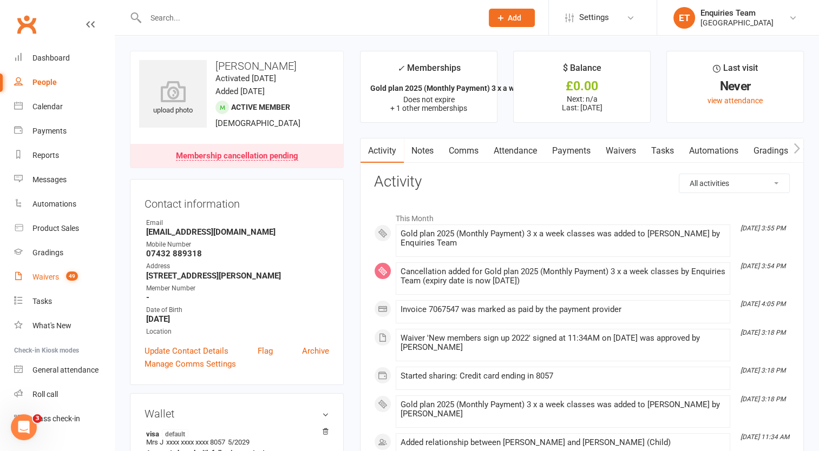
click at [64, 275] on count-badge "49" at bounding box center [69, 277] width 17 height 9
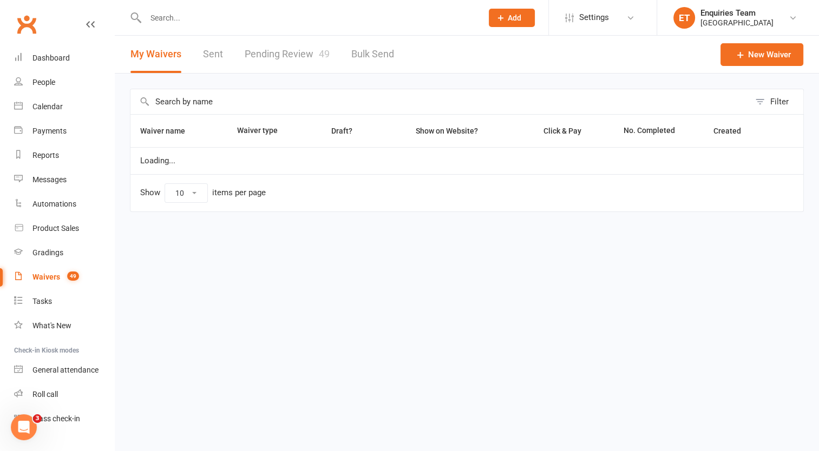
select select "100"
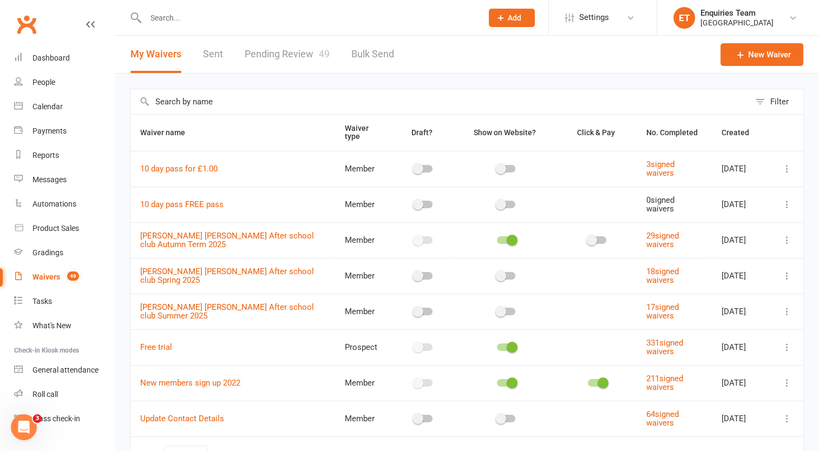
click at [293, 55] on link "Pending Review 49" at bounding box center [287, 54] width 85 height 37
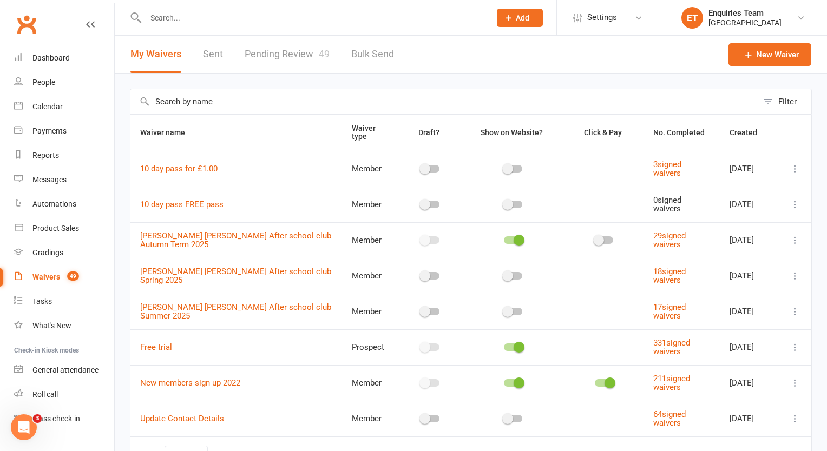
select select "50"
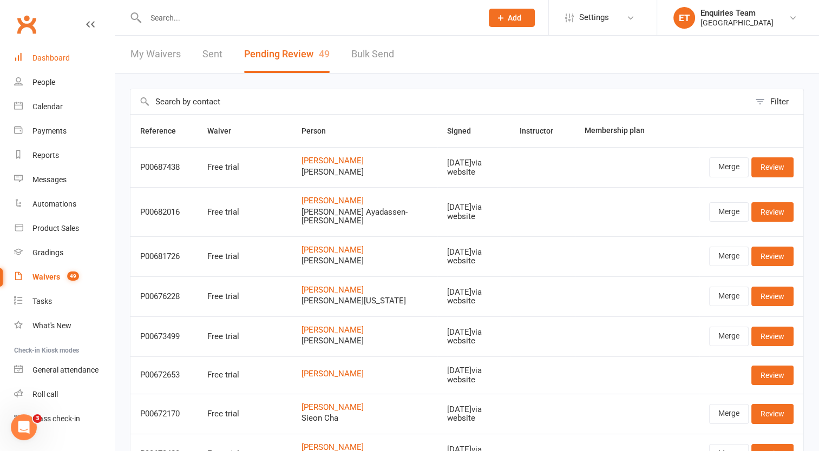
click at [61, 56] on div "Dashboard" at bounding box center [50, 58] width 37 height 9
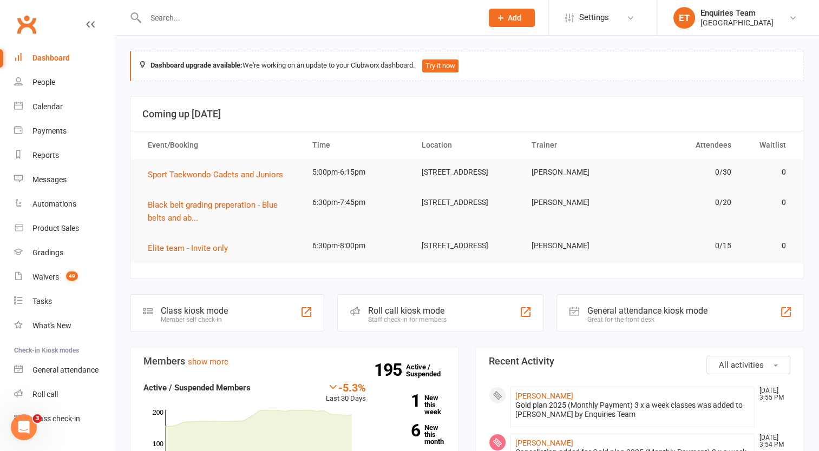
click at [176, 18] on input "text" at bounding box center [308, 17] width 332 height 15
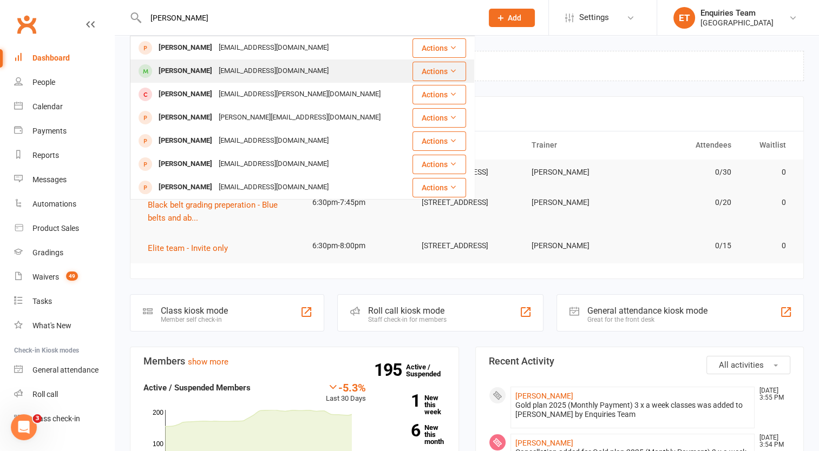
type input "[PERSON_NAME]"
click at [200, 74] on div "[PERSON_NAME]" at bounding box center [185, 71] width 60 height 16
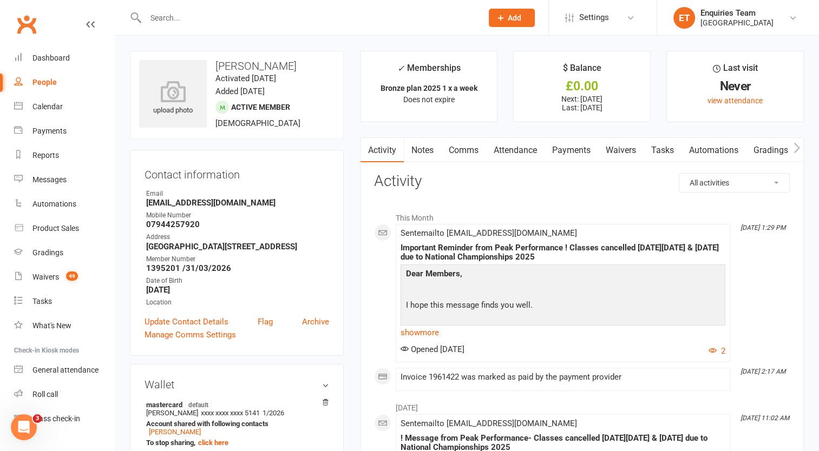
click at [205, 19] on input "text" at bounding box center [308, 17] width 332 height 15
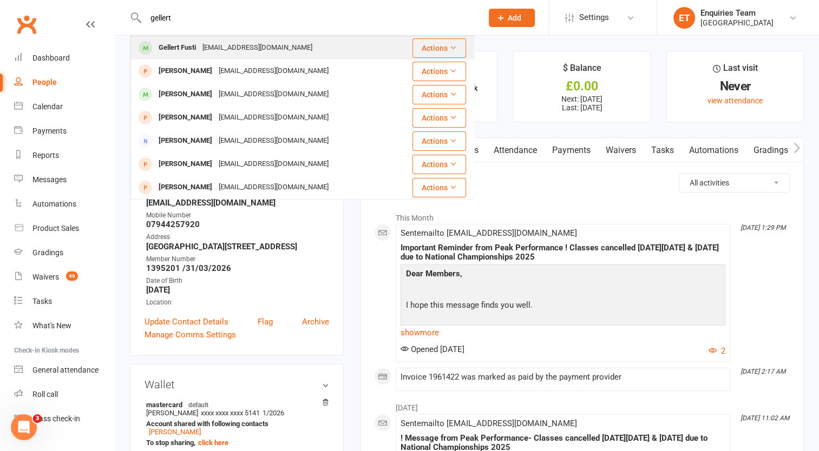
type input "gellert"
click at [201, 48] on div "[EMAIL_ADDRESS][DOMAIN_NAME]" at bounding box center [257, 48] width 116 height 16
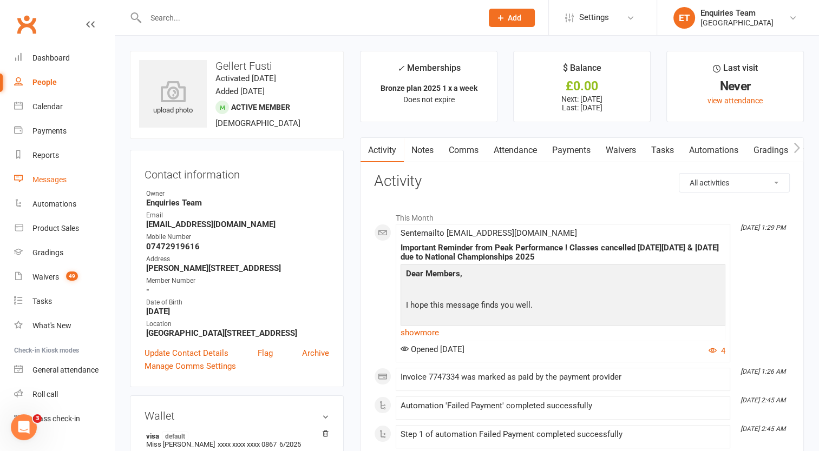
click at [50, 182] on div "Messages" at bounding box center [49, 179] width 34 height 9
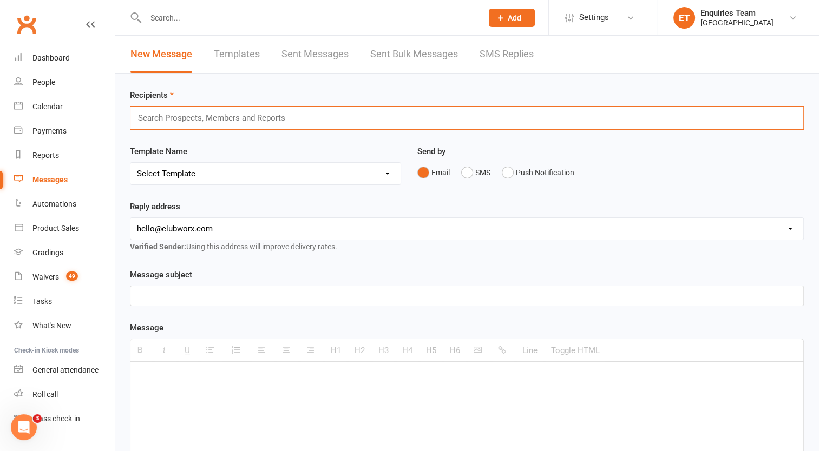
click at [267, 118] on input "text" at bounding box center [216, 118] width 159 height 14
click at [183, 176] on select "Select Template [Email] Welcome to Peak Performance – Your Trial Class Is Booke…" at bounding box center [265, 174] width 270 height 22
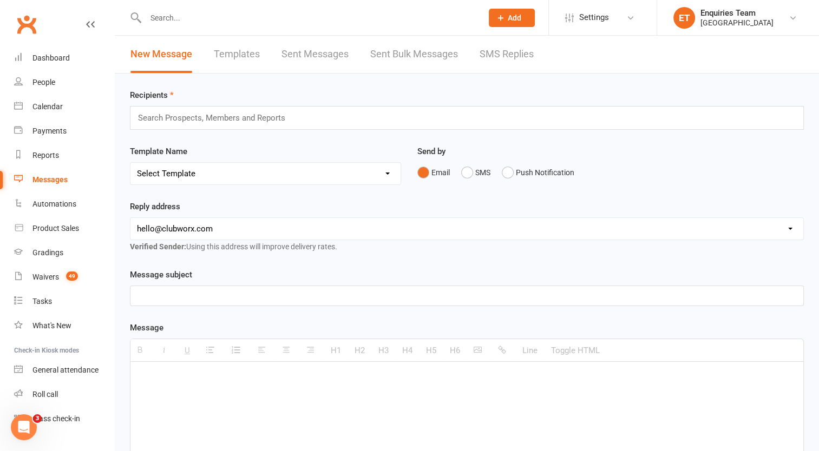
select select "13"
click at [130, 163] on select "Select Template [Email] Welcome to Peak Performance – Your Trial Class Is Booke…" at bounding box center [265, 174] width 270 height 22
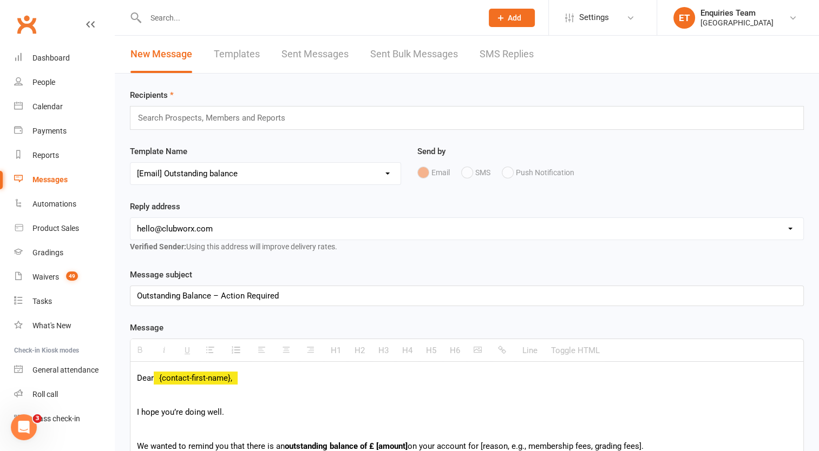
drag, startPoint x: 182, startPoint y: 222, endPoint x: 195, endPoint y: 233, distance: 16.9
click at [182, 222] on select "[EMAIL_ADDRESS][DOMAIN_NAME] [EMAIL_ADDRESS][DOMAIN_NAME] [EMAIL_ADDRESS][DOMAI…" at bounding box center [466, 229] width 673 height 22
select select "2"
click at [130, 218] on select "[EMAIL_ADDRESS][DOMAIN_NAME] [EMAIL_ADDRESS][DOMAIN_NAME] [EMAIL_ADDRESS][DOMAI…" at bounding box center [466, 229] width 673 height 22
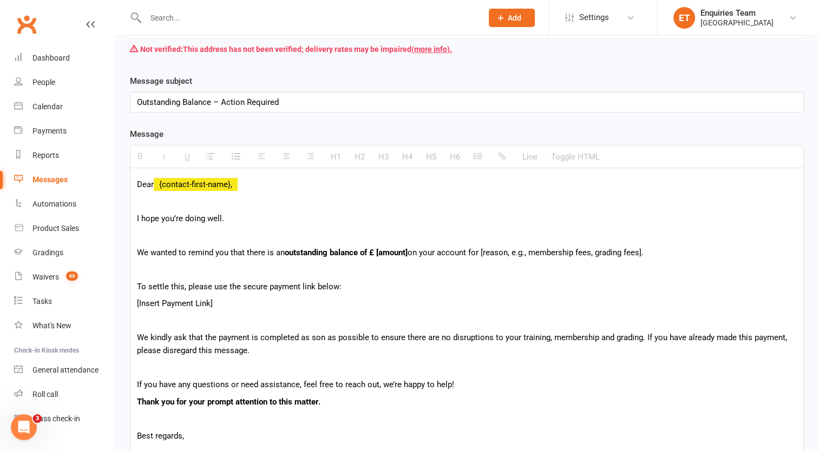
scroll to position [216, 0]
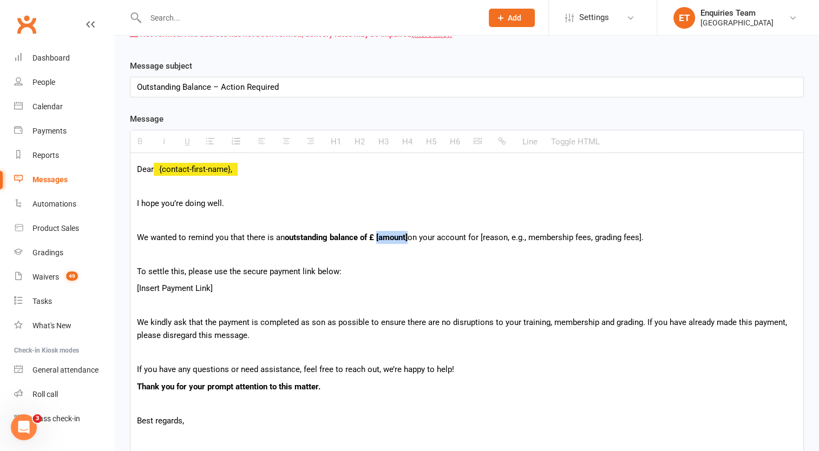
drag, startPoint x: 378, startPoint y: 235, endPoint x: 411, endPoint y: 236, distance: 32.5
click at [411, 236] on p "We wanted to remind you that there is an outstanding balance of £ [amount] on y…" at bounding box center [467, 237] width 660 height 13
drag, startPoint x: 462, startPoint y: 235, endPoint x: 622, endPoint y: 236, distance: 159.7
click at [622, 236] on p "We wanted to remind you that there is an outstanding balance of £ 75 on your ac…" at bounding box center [467, 237] width 660 height 13
drag, startPoint x: 477, startPoint y: 234, endPoint x: 582, endPoint y: 234, distance: 105.5
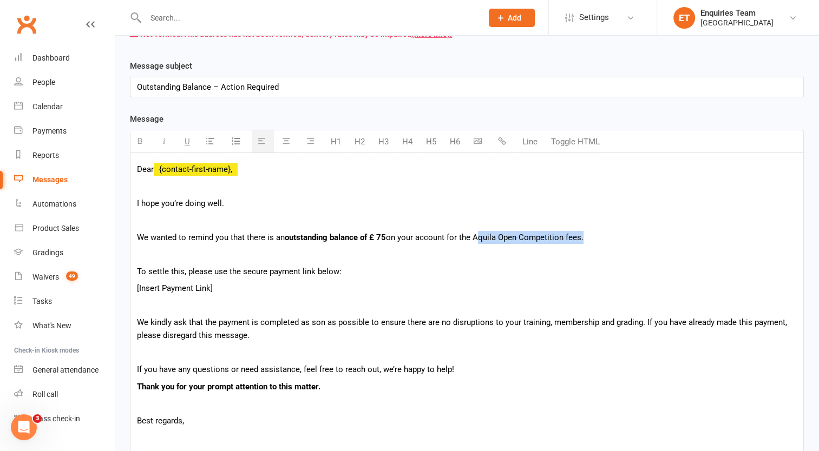
click at [582, 234] on p "We wanted to remind you that there is an outstanding balance of £ 75 on your ac…" at bounding box center [467, 237] width 660 height 13
click at [139, 139] on icon "button" at bounding box center [140, 141] width 8 height 8
click at [479, 265] on p "To settle this, please use the secure payment link below:" at bounding box center [467, 271] width 660 height 13
click at [376, 271] on p "To settle this, please use the secure payment link below:" at bounding box center [467, 271] width 660 height 13
click at [277, 288] on p "[Insert Payment Link]" at bounding box center [467, 288] width 660 height 13
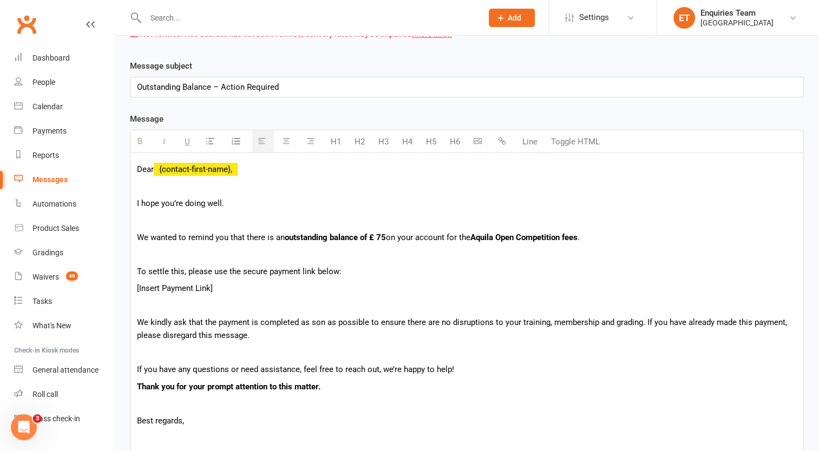
click at [577, 239] on b "Aquila Open Competition fees" at bounding box center [523, 238] width 107 height 10
click at [410, 278] on div "Dear {contact-first-name}, I hope you’re doing well. We wanted to remind you th…" at bounding box center [466, 435] width 673 height 564
drag, startPoint x: 225, startPoint y: 287, endPoint x: 133, endPoint y: 290, distance: 92.1
click at [133, 290] on div "Dear {contact-first-name}, I hope you’re doing well. We wanted to remind you th…" at bounding box center [466, 435] width 673 height 564
click at [505, 139] on icon "button" at bounding box center [502, 141] width 8 height 8
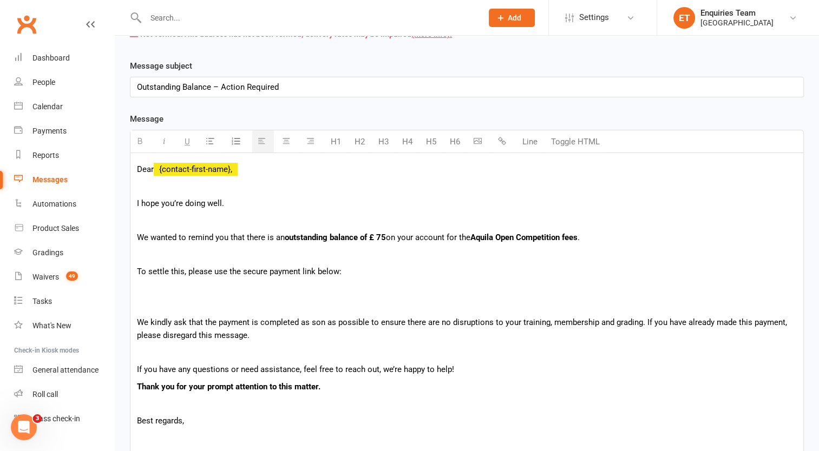
click at [500, 141] on icon "button" at bounding box center [502, 141] width 8 height 8
click at [387, 304] on p at bounding box center [467, 305] width 660 height 13
click at [319, 318] on p "We kindly ask that the payment is completed as son as possible to ensure there …" at bounding box center [467, 329] width 660 height 26
drag, startPoint x: 300, startPoint y: 322, endPoint x: 370, endPoint y: 323, distance: 69.3
click at [370, 323] on p "We kindly ask that the payment is completed as soon as possible to ensure there…" at bounding box center [467, 329] width 660 height 26
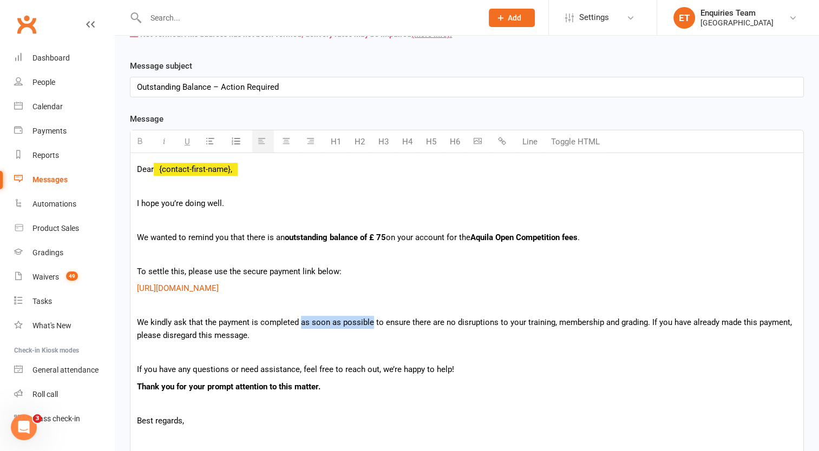
click at [140, 141] on icon "button" at bounding box center [140, 141] width 8 height 8
drag, startPoint x: 615, startPoint y: 324, endPoint x: 601, endPoint y: 321, distance: 14.2
click at [601, 321] on p "We kindly ask that the payment is completed as soon as possible to ensure there…" at bounding box center [467, 329] width 660 height 26
click at [630, 322] on p "We kindly ask that the payment is completed as soon as possible to ensure there…" at bounding box center [467, 329] width 660 height 26
click at [746, 322] on p "We kindly ask that the payment is completed as soon as possible to ensure there…" at bounding box center [467, 329] width 660 height 26
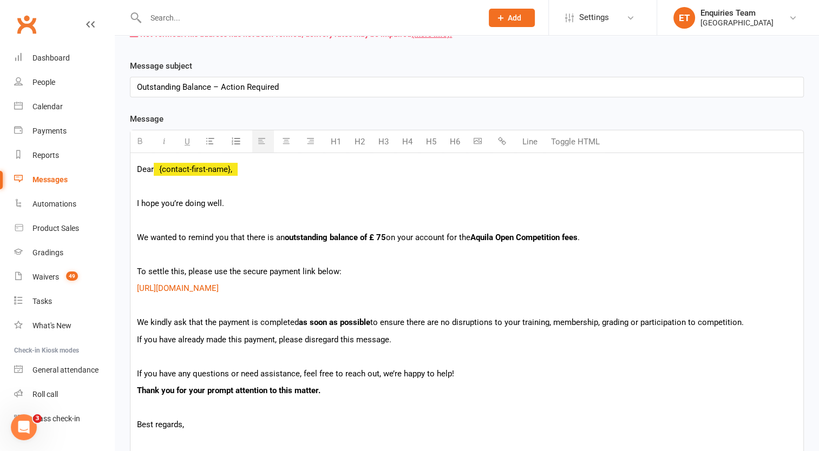
click at [227, 348] on div "Dear {contact-first-name}, I hope you’re doing well. We wanted to remind you th…" at bounding box center [466, 437] width 673 height 568
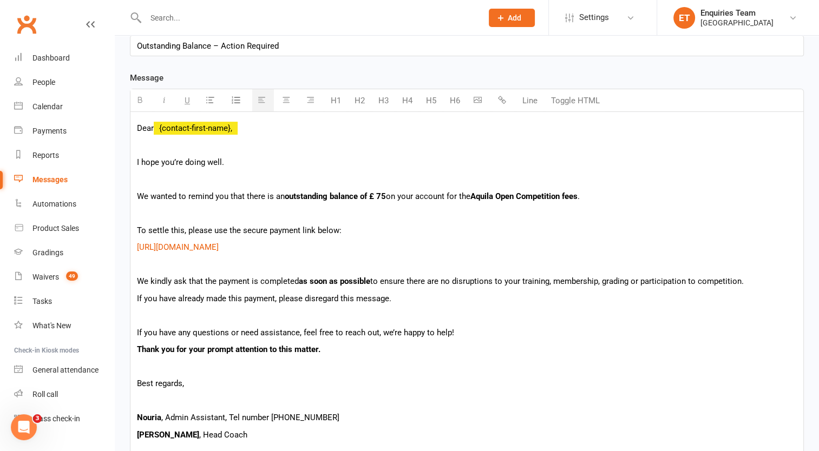
scroll to position [433, 0]
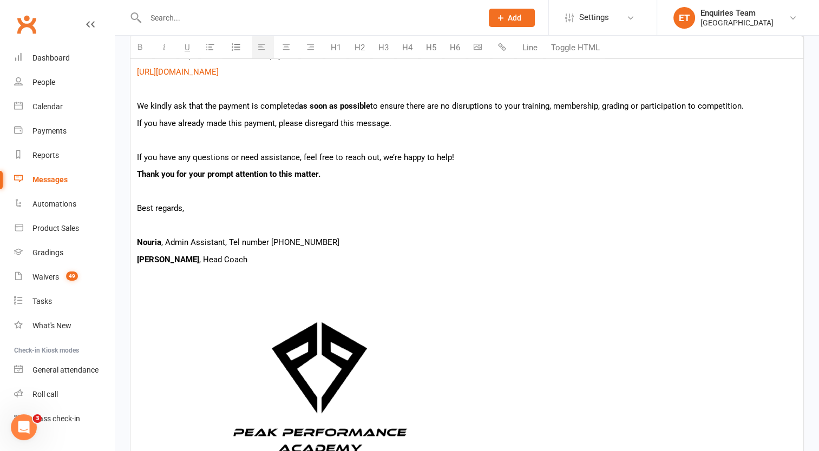
click at [133, 315] on div "Dear {contact-first-name}, I hope you’re doing well. We wanted to remind you th…" at bounding box center [466, 221] width 673 height 568
click at [286, 49] on icon "button" at bounding box center [286, 47] width 8 height 8
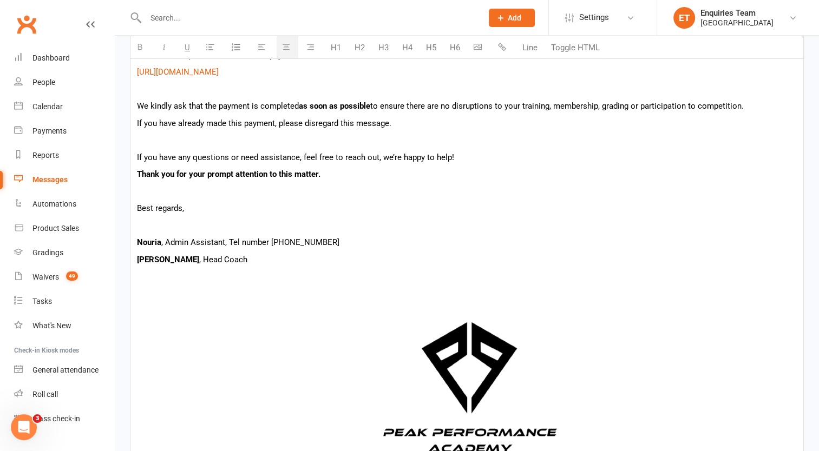
click at [489, 261] on p "[PERSON_NAME] , Head Coach" at bounding box center [467, 259] width 660 height 13
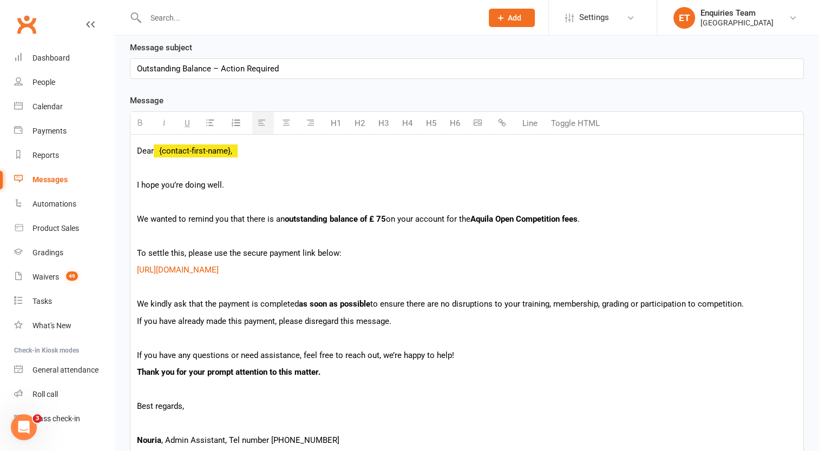
scroll to position [216, 0]
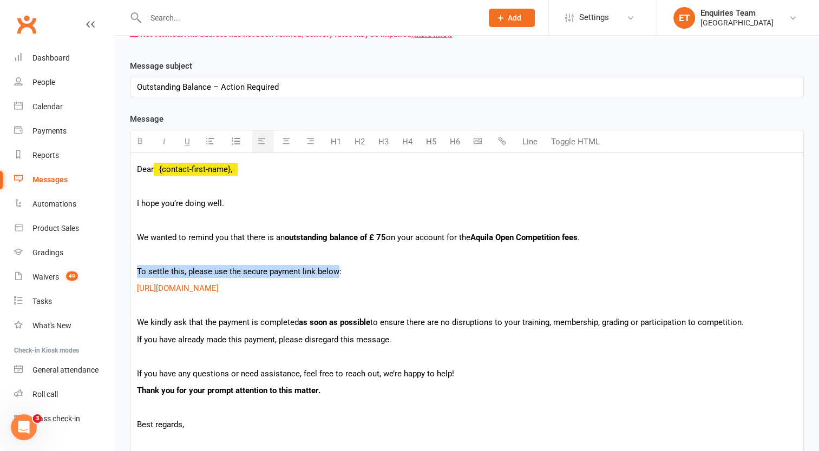
drag, startPoint x: 137, startPoint y: 270, endPoint x: 301, endPoint y: 239, distance: 166.3
click at [336, 267] on p "To settle this, please use the secure payment link below:" at bounding box center [467, 271] width 660 height 13
click at [137, 141] on icon "button" at bounding box center [140, 141] width 8 height 8
click at [192, 143] on button "button" at bounding box center [188, 141] width 19 height 22
click at [362, 262] on div "Dear {contact-first-name}, I hope you’re doing well. We wanted to remind you th…" at bounding box center [466, 437] width 673 height 568
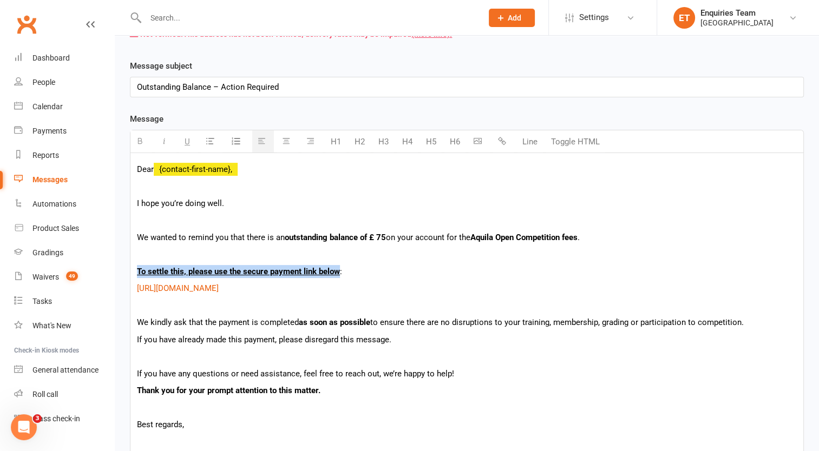
drag, startPoint x: 144, startPoint y: 267, endPoint x: 340, endPoint y: 268, distance: 195.4
click at [340, 268] on p "To settle this, please use the secure payment link below :" at bounding box center [467, 271] width 660 height 13
click at [190, 142] on button "button" at bounding box center [188, 141] width 19 height 22
click at [444, 286] on p "[URL][DOMAIN_NAME]" at bounding box center [467, 288] width 660 height 13
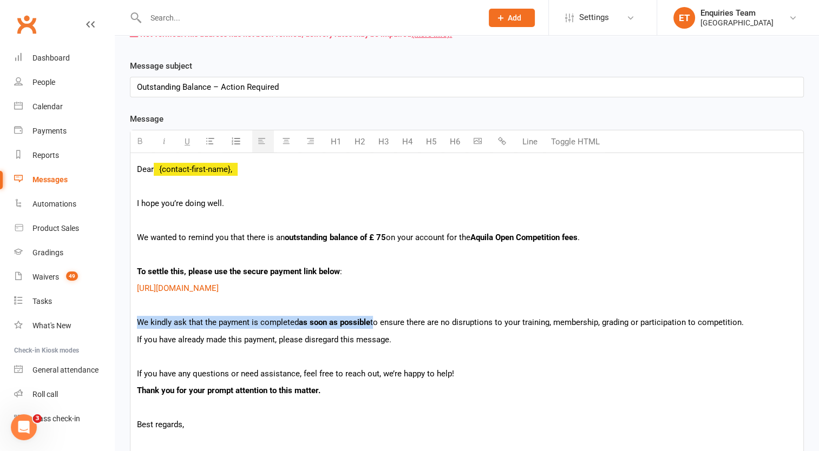
drag, startPoint x: 136, startPoint y: 321, endPoint x: 373, endPoint y: 316, distance: 237.1
click at [373, 316] on div "Dear {contact-first-name}, I hope you’re doing well. We wanted to remind you th…" at bounding box center [466, 437] width 673 height 568
click at [139, 141] on icon "button" at bounding box center [140, 141] width 8 height 8
click at [383, 290] on p "[URL][DOMAIN_NAME]" at bounding box center [467, 288] width 660 height 13
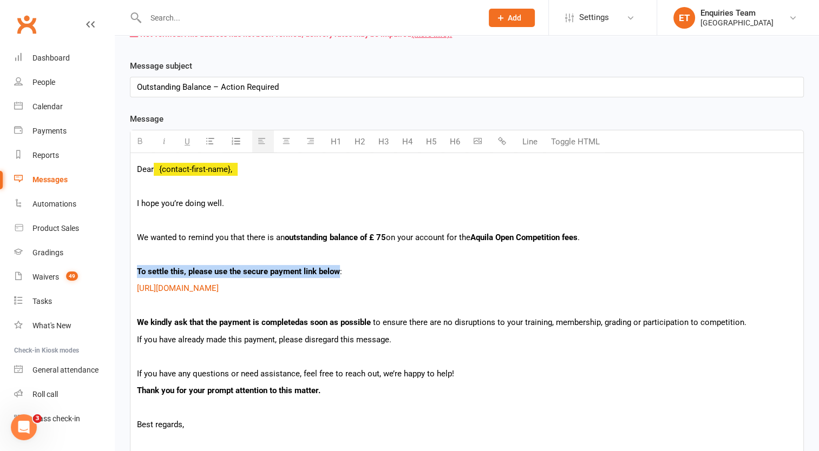
drag, startPoint x: 133, startPoint y: 274, endPoint x: 256, endPoint y: 227, distance: 132.1
click at [339, 270] on div "Dear {contact-first-name}, I hope you’re doing well. We wanted to remind you th…" at bounding box center [466, 437] width 673 height 568
click at [138, 144] on button "button" at bounding box center [141, 141] width 22 height 22
drag, startPoint x: 184, startPoint y: 141, endPoint x: 318, endPoint y: 200, distance: 146.1
click at [185, 141] on icon "button" at bounding box center [187, 141] width 5 height 8
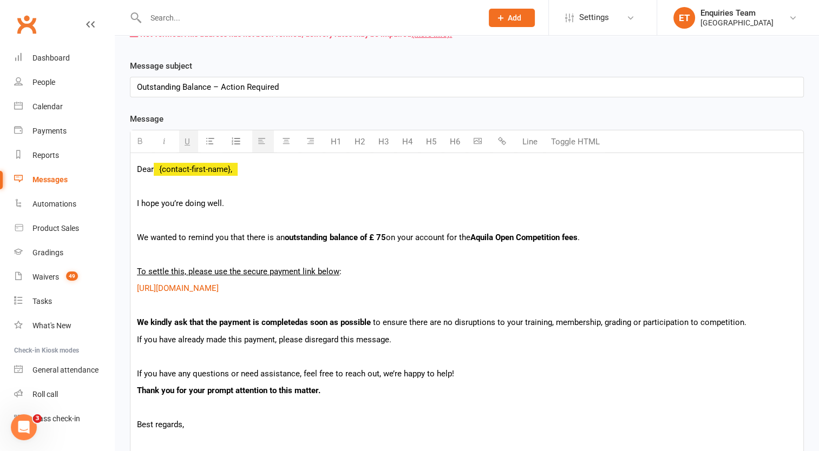
click at [445, 259] on p at bounding box center [467, 254] width 660 height 13
drag, startPoint x: 132, startPoint y: 167, endPoint x: 294, endPoint y: 155, distance: 162.8
click at [294, 155] on div "Dear {contact-first-name}, I hope you’re doing well. We wanted to remind you th…" at bounding box center [466, 437] width 673 height 568
click at [142, 143] on icon "button" at bounding box center [140, 141] width 8 height 8
click at [349, 174] on p "Dear {contact-first-name}," at bounding box center [467, 169] width 660 height 13
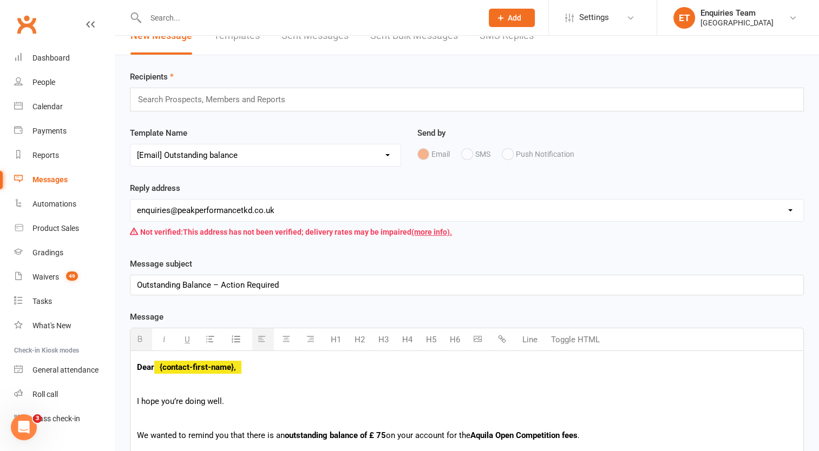
scroll to position [0, 0]
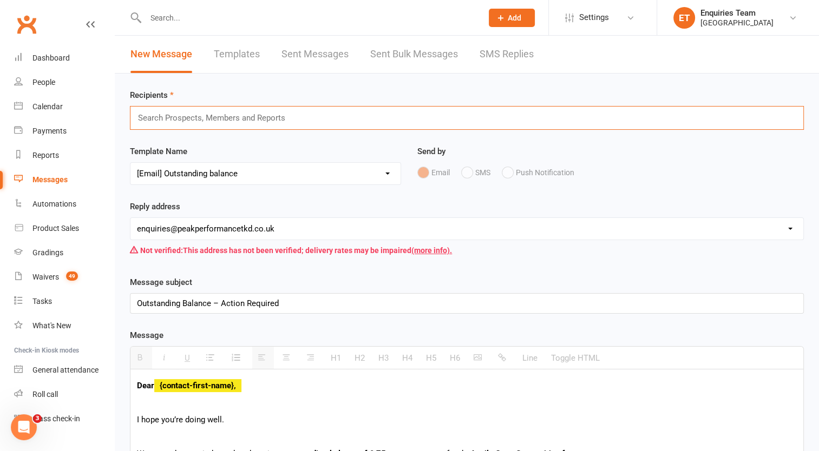
click at [183, 116] on input "text" at bounding box center [216, 118] width 159 height 14
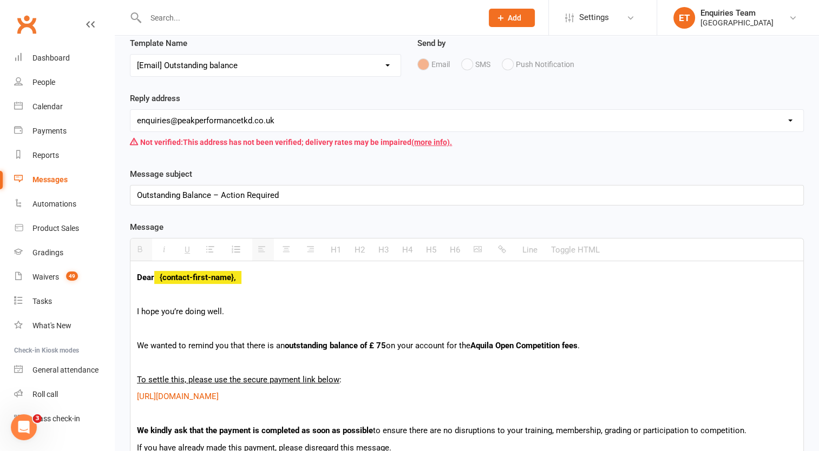
scroll to position [271, 0]
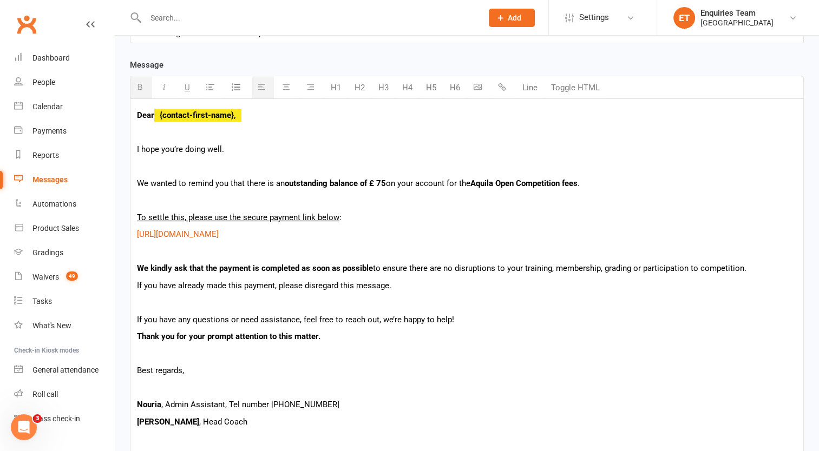
click at [526, 273] on p "We kindly ask that the payment is completed as soon as possible to ensure there…" at bounding box center [467, 268] width 660 height 13
click at [542, 288] on p "If you have already made this payment, please disregard this message." at bounding box center [467, 285] width 660 height 13
drag, startPoint x: 642, startPoint y: 266, endPoint x: 636, endPoint y: 267, distance: 6.6
click at [636, 267] on p "We kindly ask that the payment is completed as soon as possible to ensure there…" at bounding box center [467, 268] width 660 height 13
click at [707, 269] on p "We kindly ask that the payment is completed as soon as possible to ensure there…" at bounding box center [467, 268] width 660 height 13
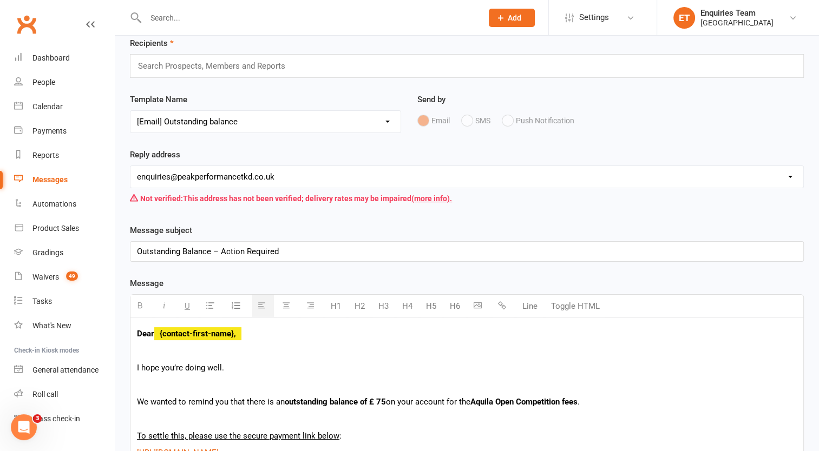
scroll to position [0, 0]
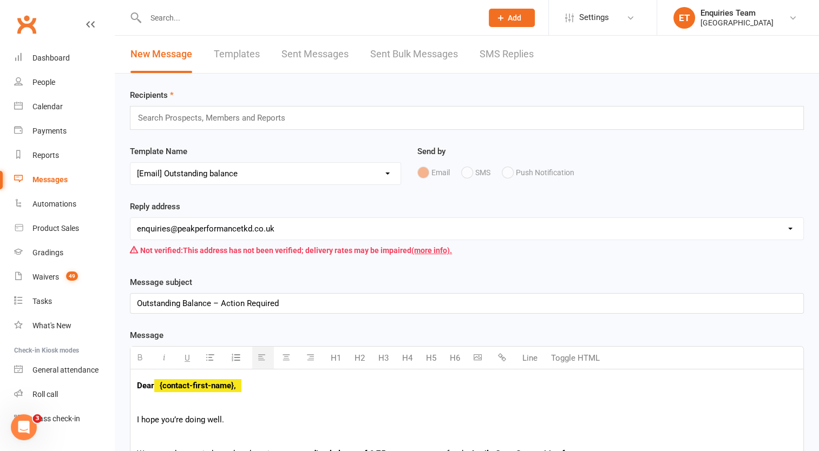
click at [214, 111] on input "text" at bounding box center [216, 118] width 159 height 14
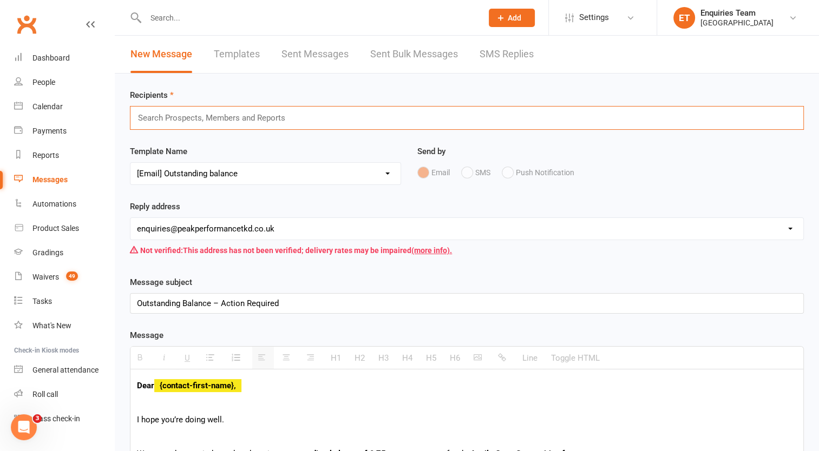
click at [178, 118] on input "text" at bounding box center [216, 118] width 159 height 14
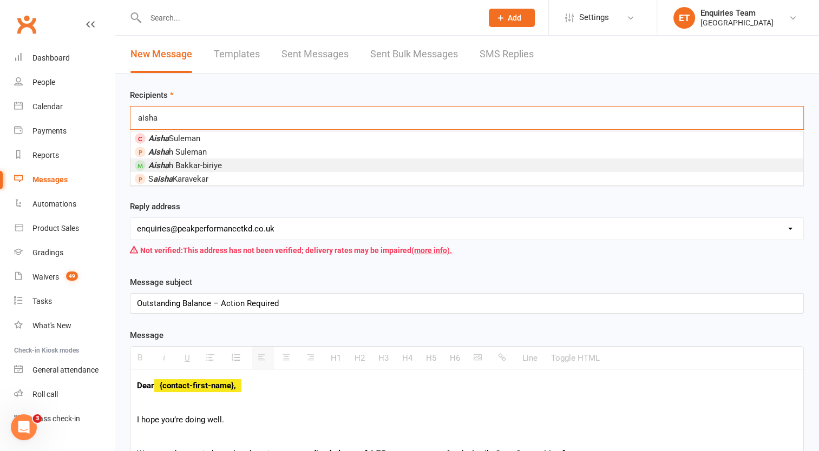
type input "aisha"
click at [201, 166] on span "[PERSON_NAME]" at bounding box center [185, 166] width 74 height 10
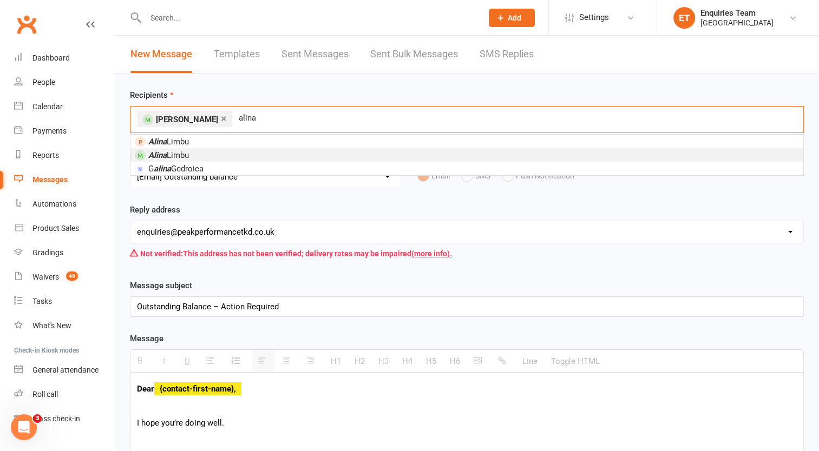
type input "alina"
click at [169, 156] on span "[PERSON_NAME]" at bounding box center [168, 155] width 41 height 10
type input "ayomi"
click at [205, 153] on span "[PERSON_NAME]" at bounding box center [179, 155] width 63 height 10
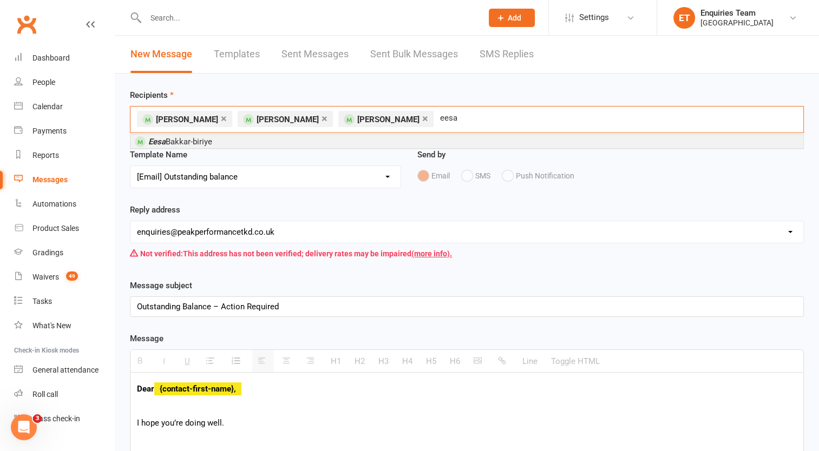
type input "eesa"
click at [188, 139] on span "[PERSON_NAME]" at bounding box center [180, 142] width 64 height 10
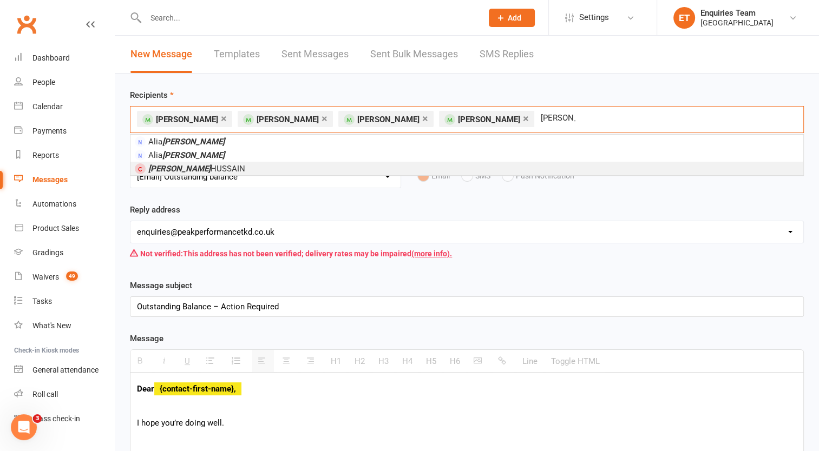
type input "[PERSON_NAME]"
click at [206, 167] on span "[PERSON_NAME]" at bounding box center [196, 169] width 97 height 10
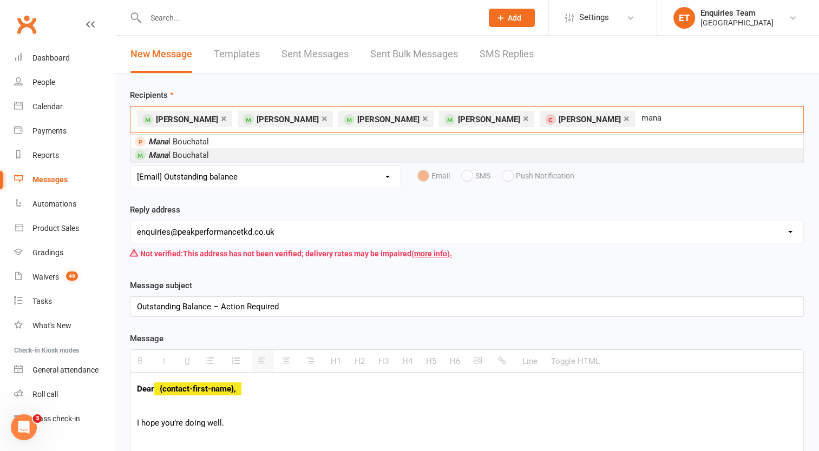
type input "mana"
click at [244, 160] on li "Mana l Bouchatal" at bounding box center [466, 155] width 673 height 14
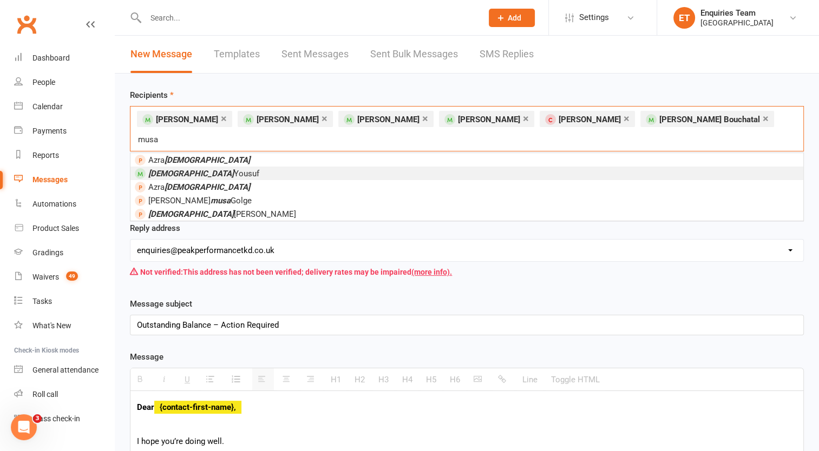
type input "musa"
click at [185, 169] on span "[PERSON_NAME]" at bounding box center [203, 174] width 111 height 10
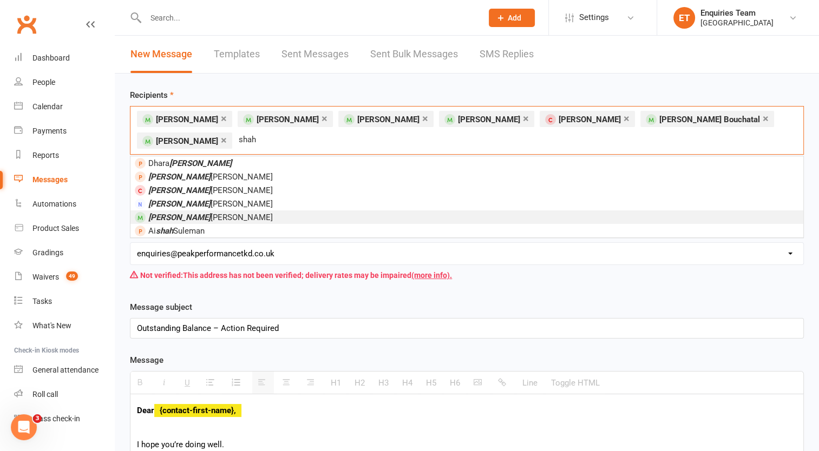
type input "shah"
click at [175, 214] on span "[PERSON_NAME] [PERSON_NAME]" at bounding box center [210, 218] width 124 height 10
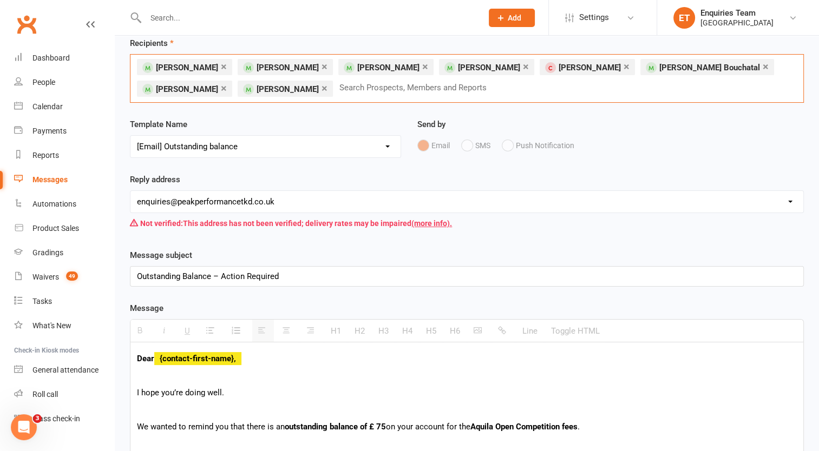
scroll to position [54, 0]
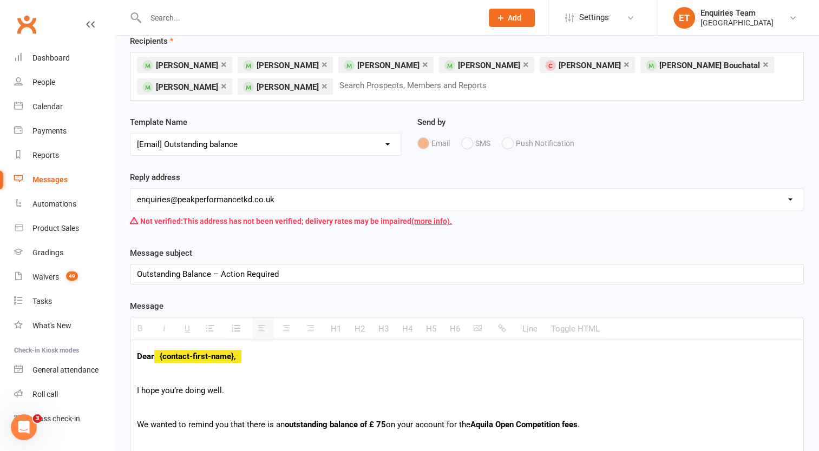
click at [212, 273] on div "Outstanding Balance – Action Required" at bounding box center [466, 274] width 673 height 19
click at [211, 273] on div "Outstanding Balance- Aquila Open fees – Action Required" at bounding box center [466, 274] width 673 height 19
click at [219, 272] on div "Outstanding Balance-- Aquila Open fees – Action Required" at bounding box center [466, 274] width 673 height 19
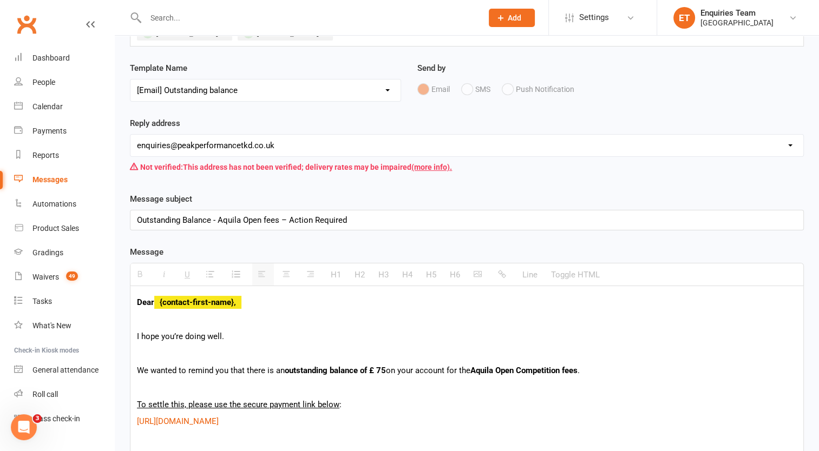
scroll to position [216, 0]
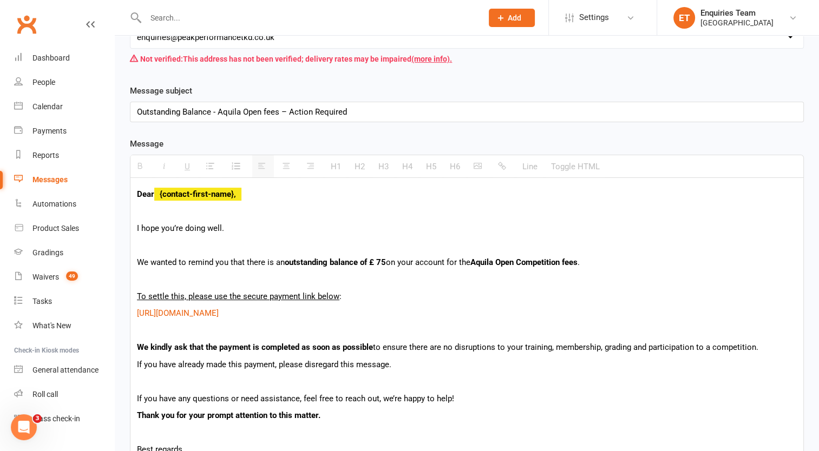
click at [277, 111] on div "Outstanding Balance - Aquila Open fees – Action Required" at bounding box center [466, 111] width 673 height 19
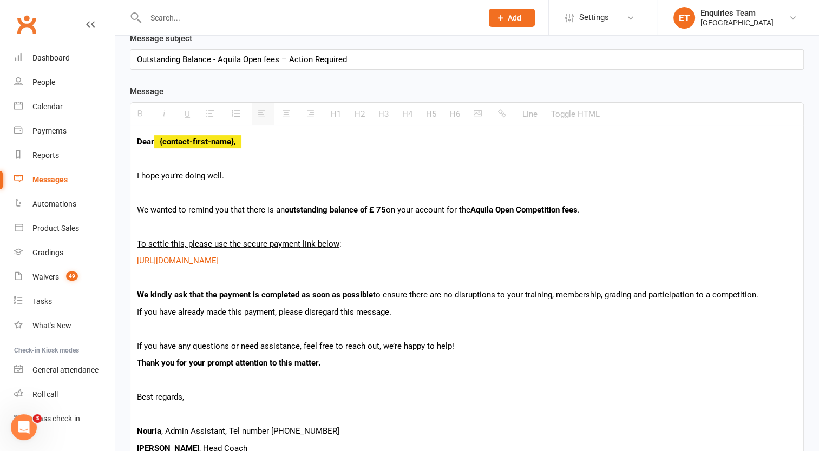
scroll to position [271, 0]
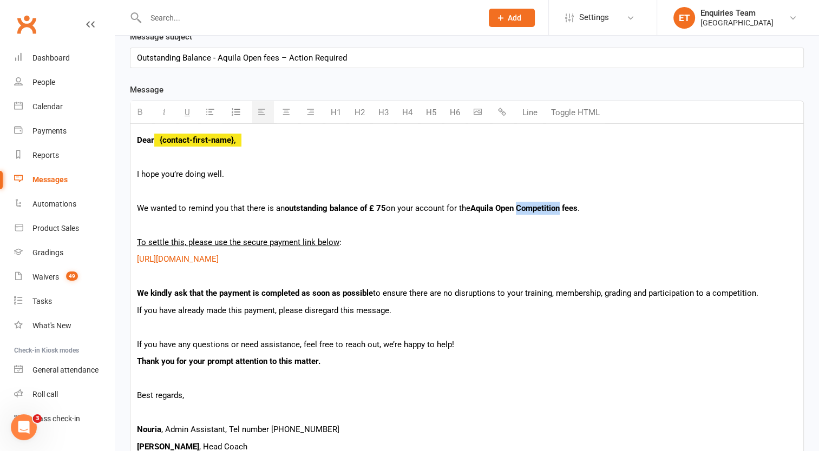
drag, startPoint x: 523, startPoint y: 205, endPoint x: 567, endPoint y: 201, distance: 44.0
click at [567, 202] on p "We wanted to remind you that there is an outstanding balance of £ 75 on your ac…" at bounding box center [467, 208] width 660 height 13
click at [531, 206] on b "Aquila Open fees" at bounding box center [500, 208] width 61 height 10
click at [556, 233] on div "Dear {contact-first-name}, I hope you’re doing well. We wanted to remind you th…" at bounding box center [466, 408] width 673 height 568
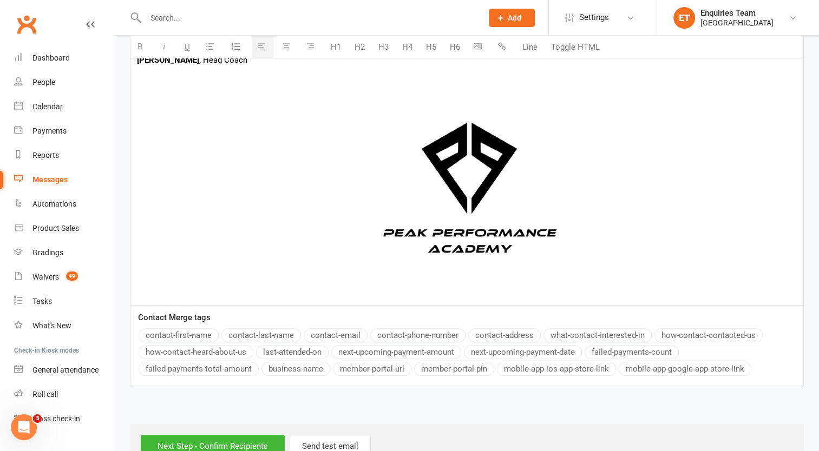
scroll to position [688, 0]
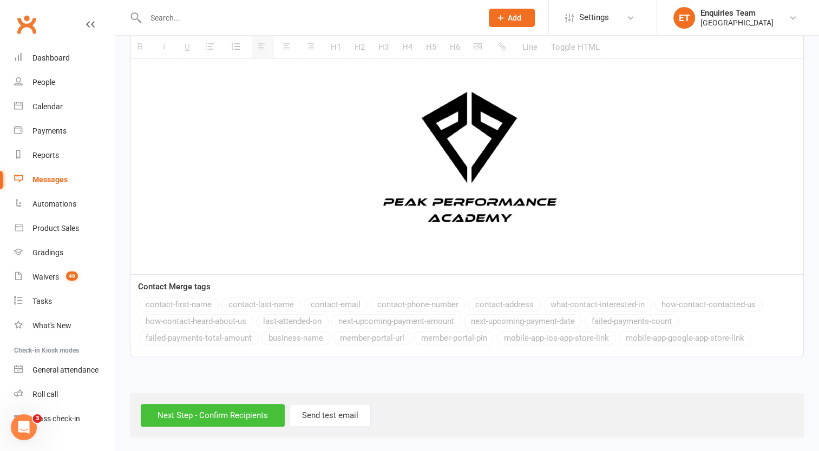
click at [194, 418] on input "Next Step - Confirm Recipients" at bounding box center [213, 415] width 144 height 23
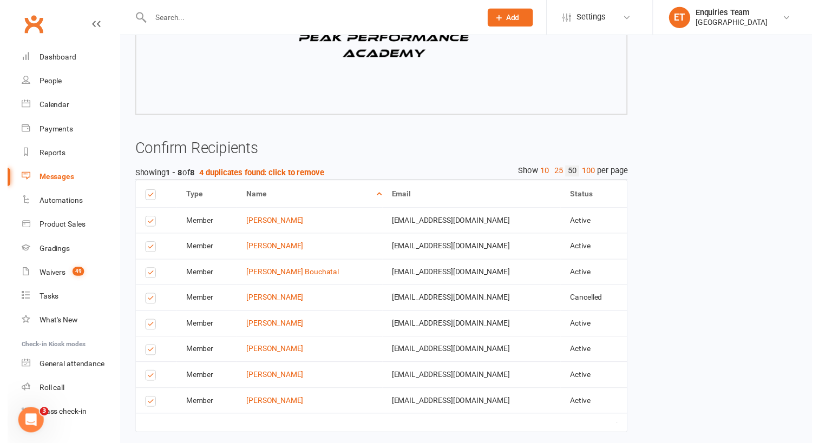
scroll to position [714, 0]
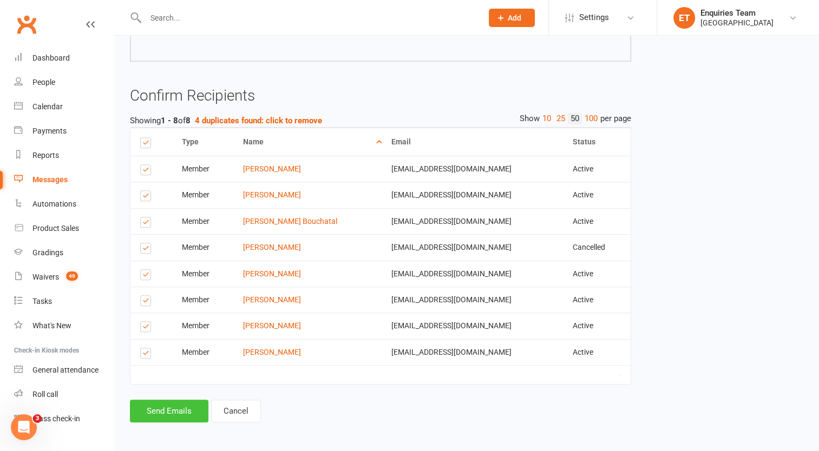
drag, startPoint x: 176, startPoint y: 412, endPoint x: 193, endPoint y: 402, distance: 20.0
click at [180, 411] on button "Send Emails" at bounding box center [169, 411] width 78 height 23
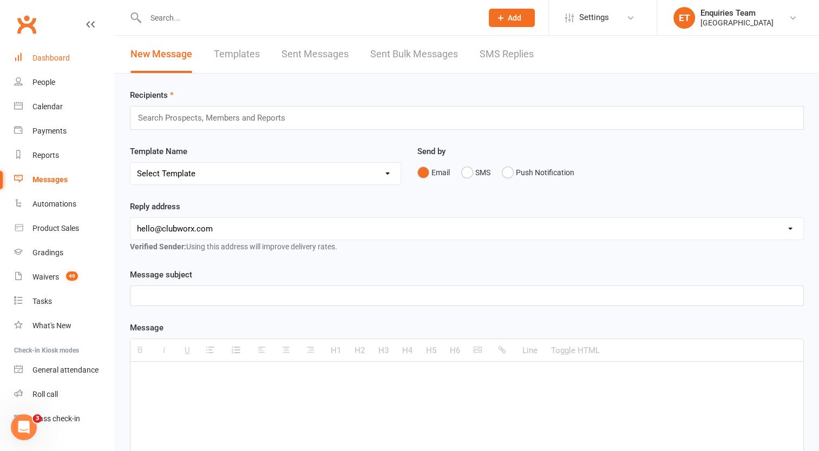
click at [57, 55] on div "Dashboard" at bounding box center [50, 58] width 37 height 9
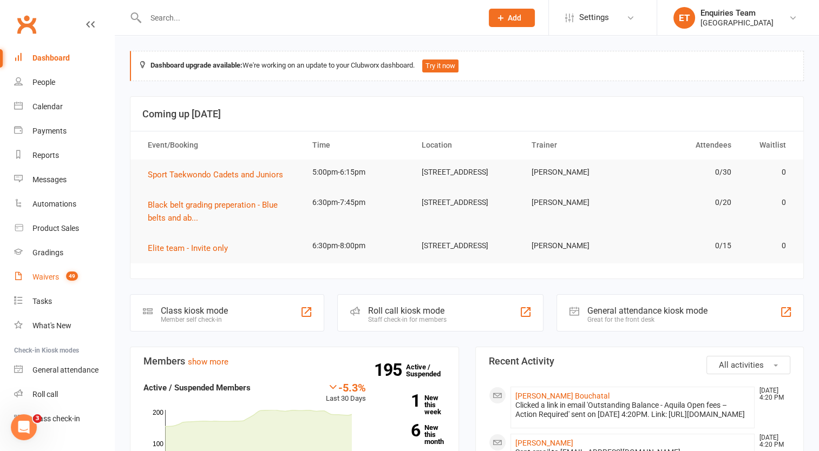
click at [50, 278] on div "Waivers" at bounding box center [45, 277] width 27 height 9
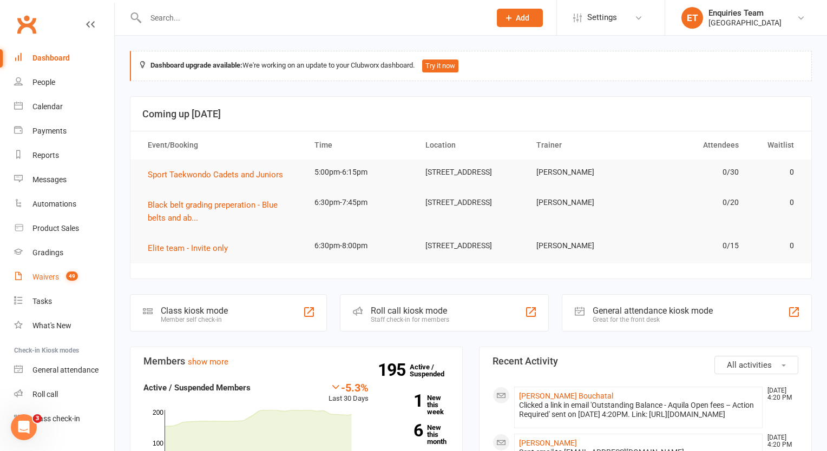
select select "100"
